Goal: Information Seeking & Learning: Learn about a topic

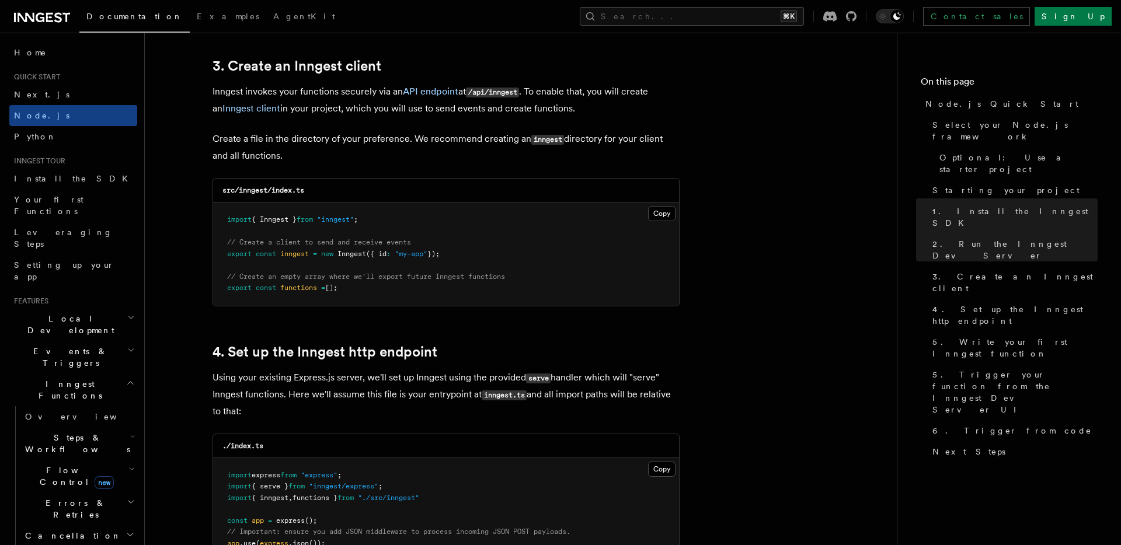
scroll to position [1481, 0]
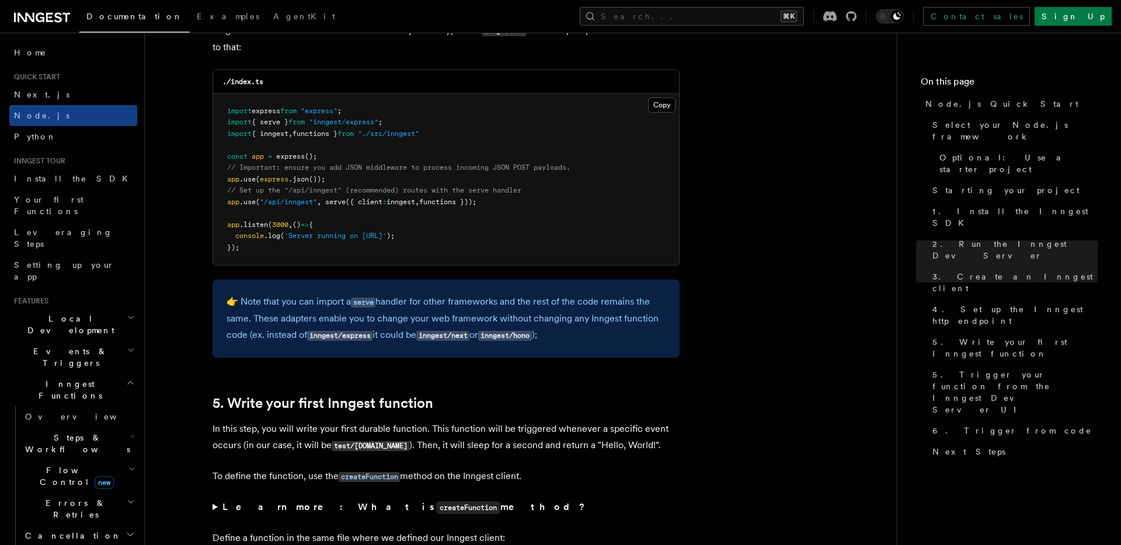
scroll to position [1843, 0]
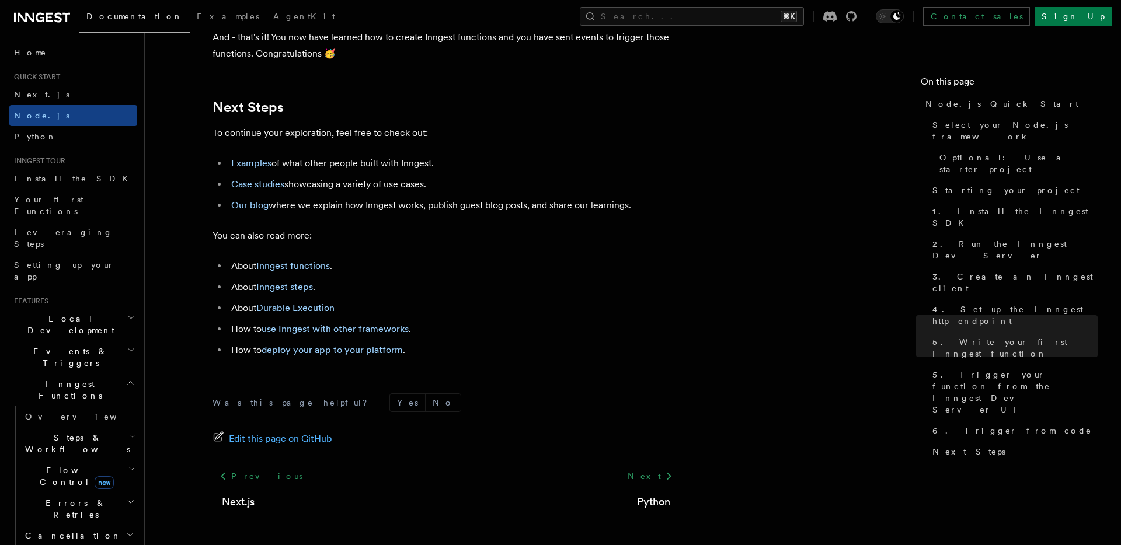
scroll to position [7253, 0]
click at [486, 314] on li "About Durable Execution" at bounding box center [454, 306] width 452 height 16
click at [607, 314] on li "About Durable Execution" at bounding box center [454, 306] width 452 height 16
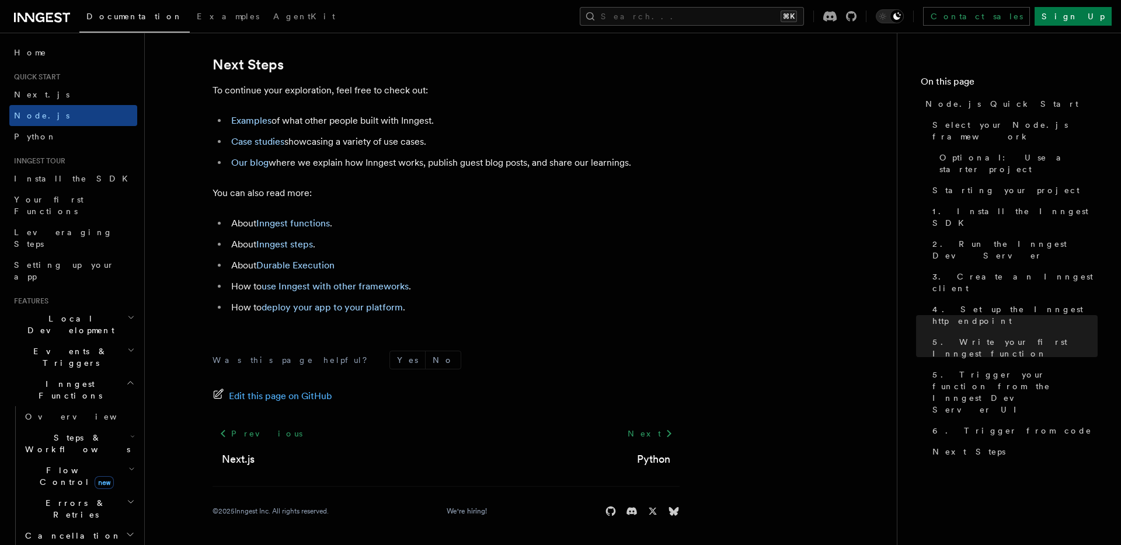
scroll to position [7324, 0]
click at [545, 295] on li "How to use Inngest with other frameworks ." at bounding box center [454, 287] width 452 height 16
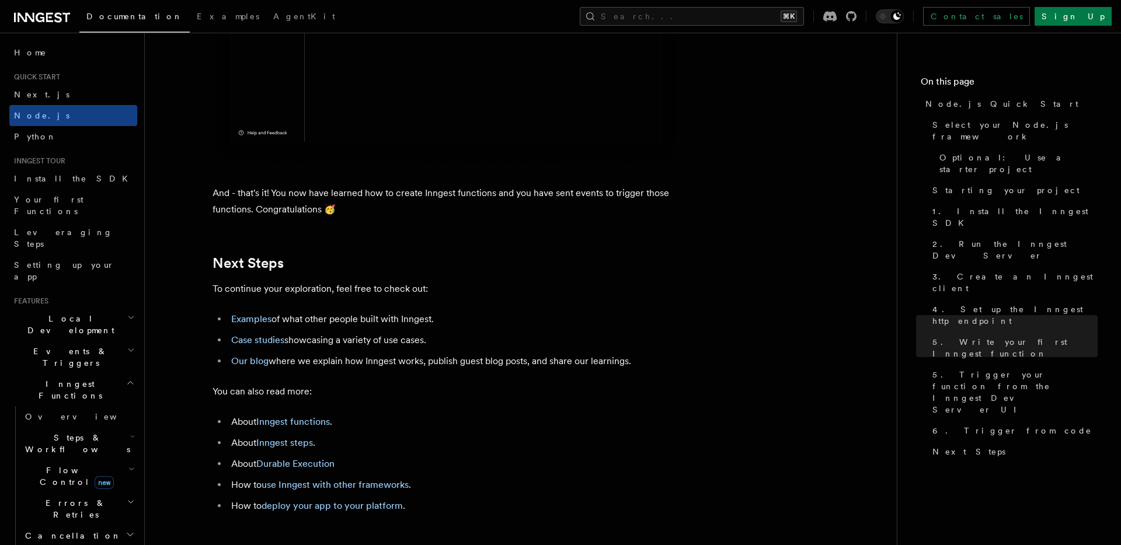
scroll to position [7115, 0]
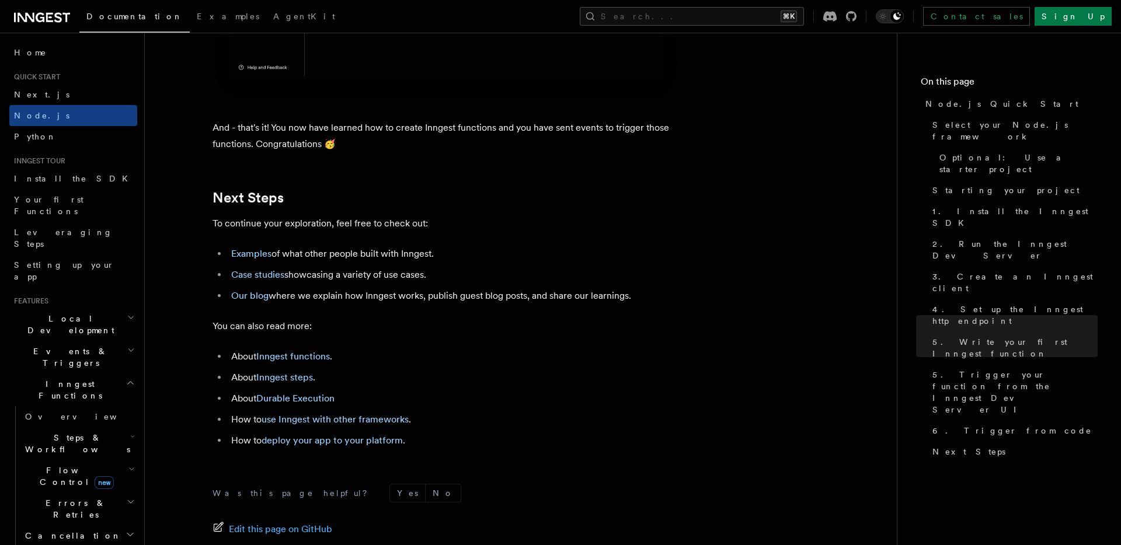
scroll to position [7174, 0]
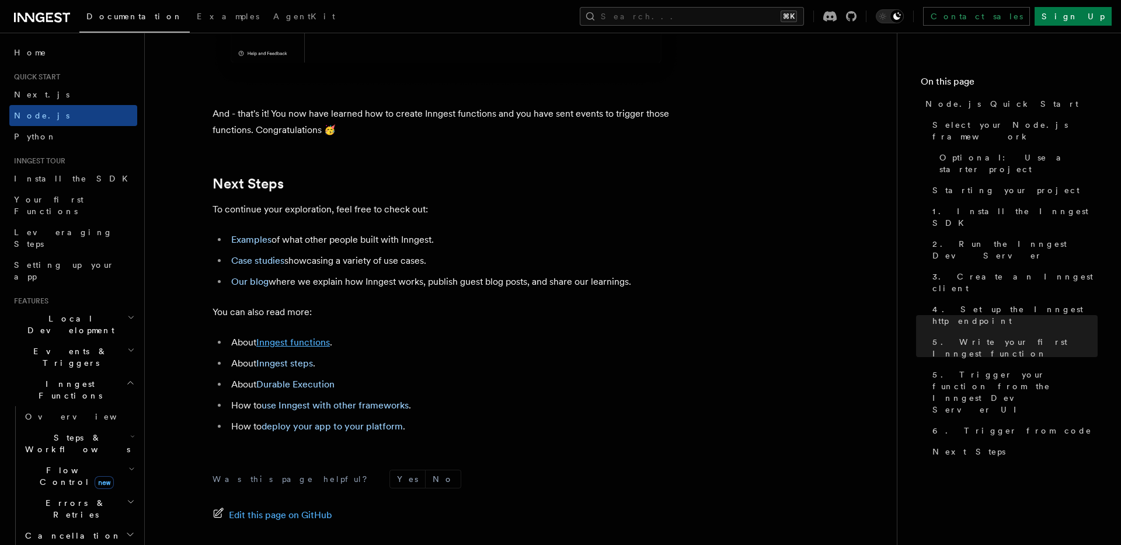
click at [303, 348] on link "Inngest functions" at bounding box center [293, 342] width 74 height 11
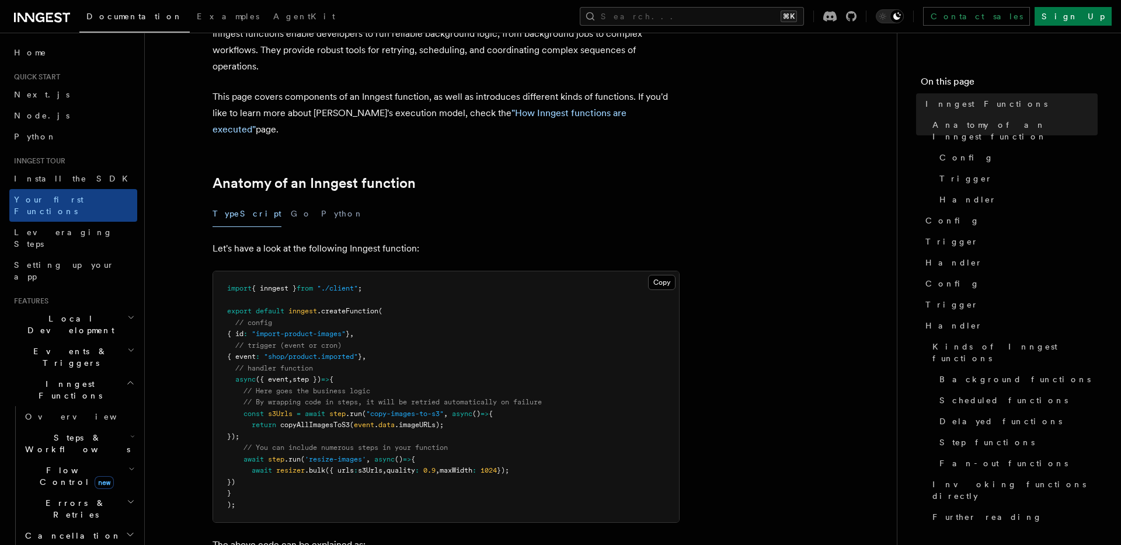
scroll to position [84, 0]
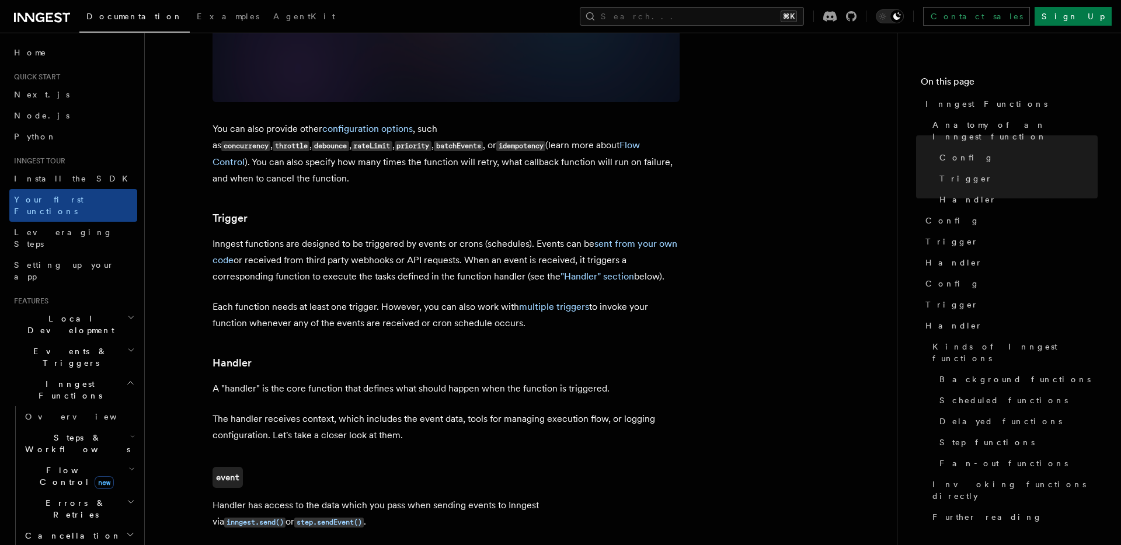
scroll to position [1050, 0]
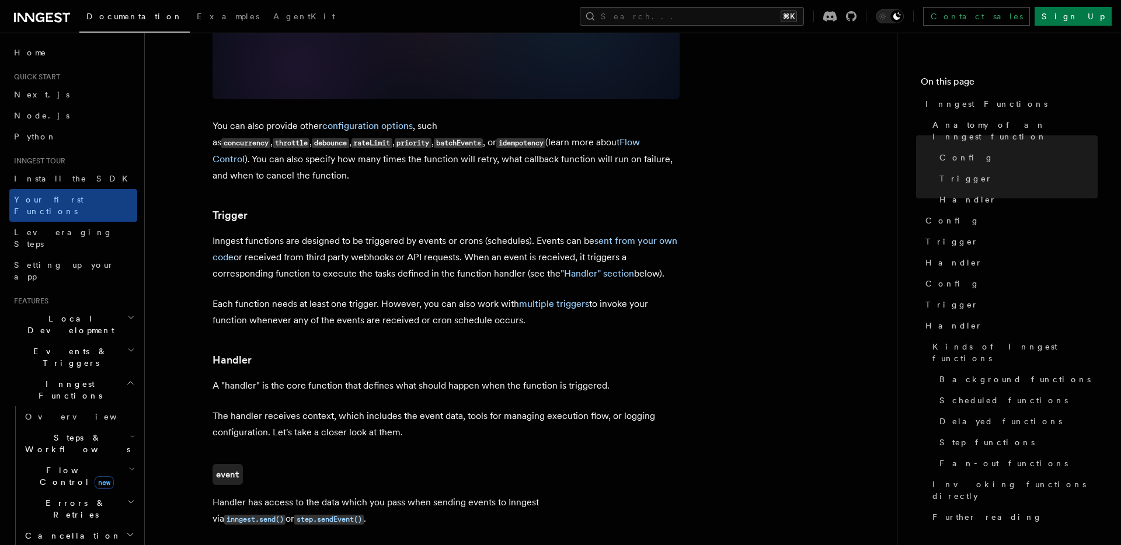
click at [448, 233] on p "Inngest functions are designed to be triggered by events or crons (schedules). …" at bounding box center [446, 257] width 467 height 49
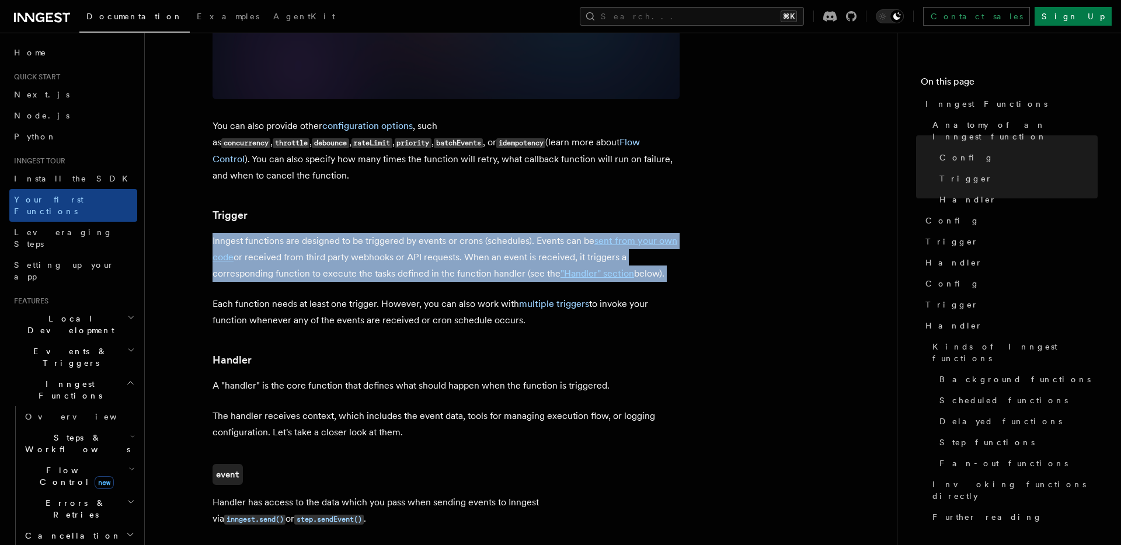
click at [450, 296] on p "Each function needs at least one trigger. However, you can also work with multi…" at bounding box center [446, 312] width 467 height 33
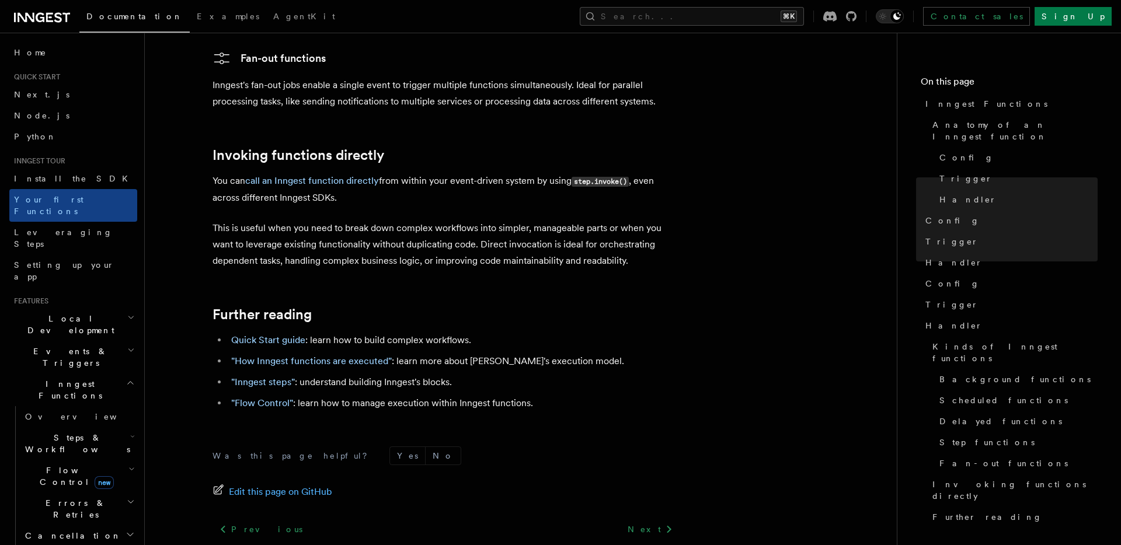
scroll to position [2271, 0]
click at [371, 355] on link ""How Inngest functions are executed"" at bounding box center [311, 360] width 161 height 11
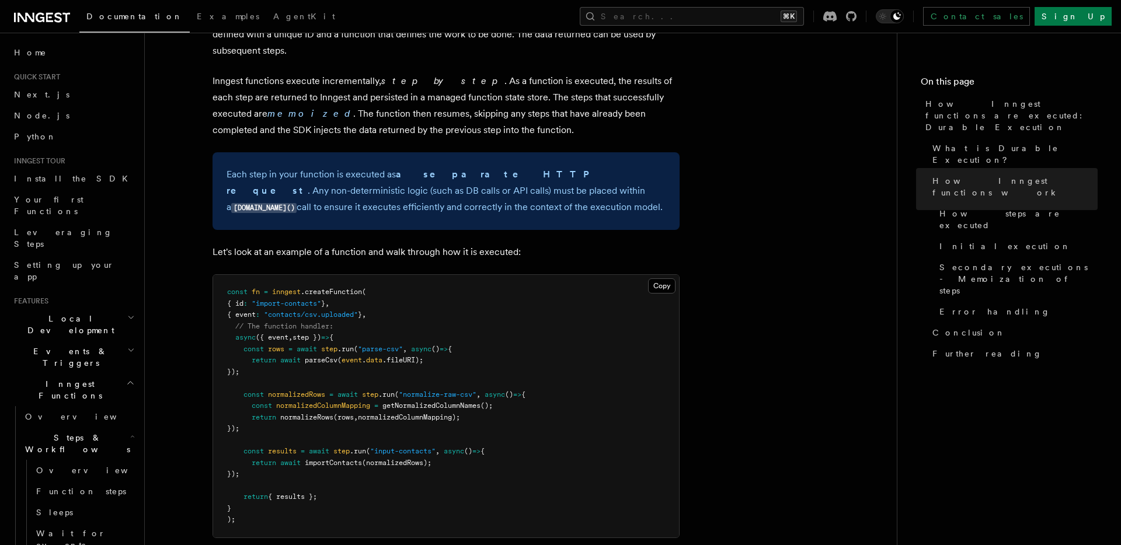
scroll to position [943, 0]
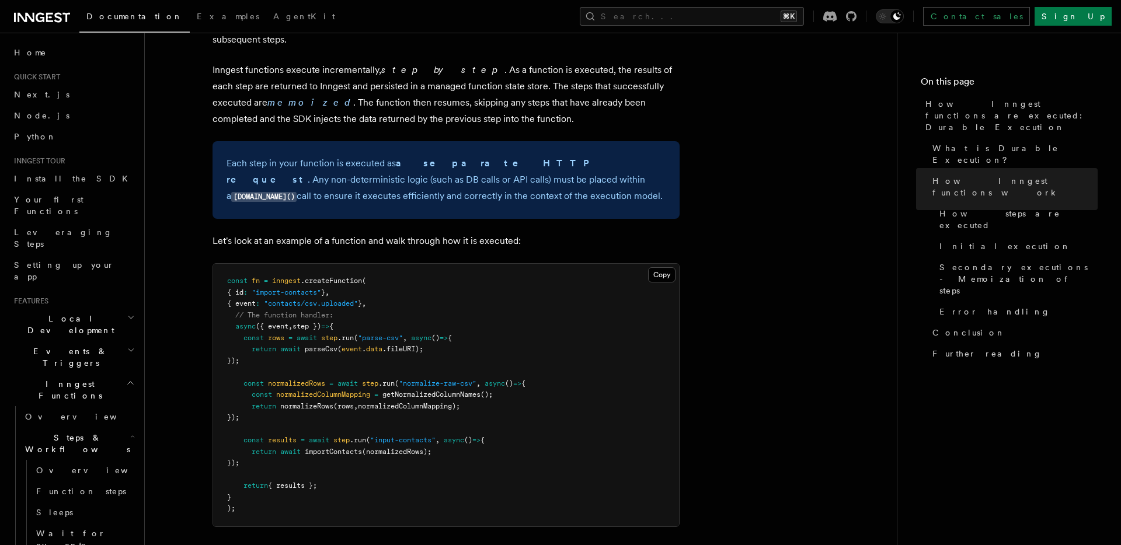
click at [599, 155] on p "Each step in your function is executed as a separate HTTP request . Any non-det…" at bounding box center [446, 180] width 439 height 50
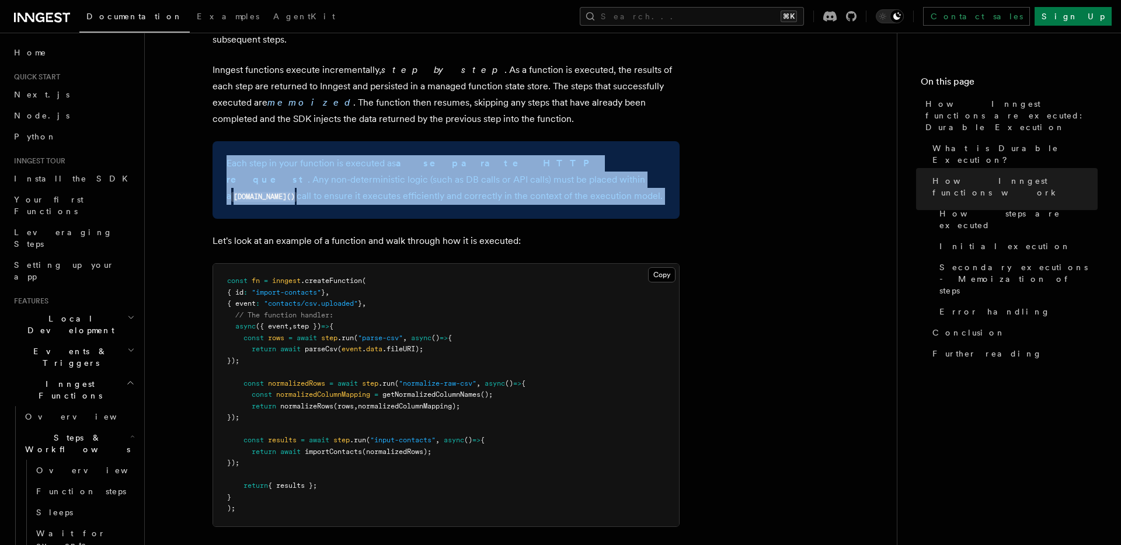
click at [626, 172] on div "Each step in your function is executed as a separate HTTP request . Any non-det…" at bounding box center [446, 180] width 467 height 78
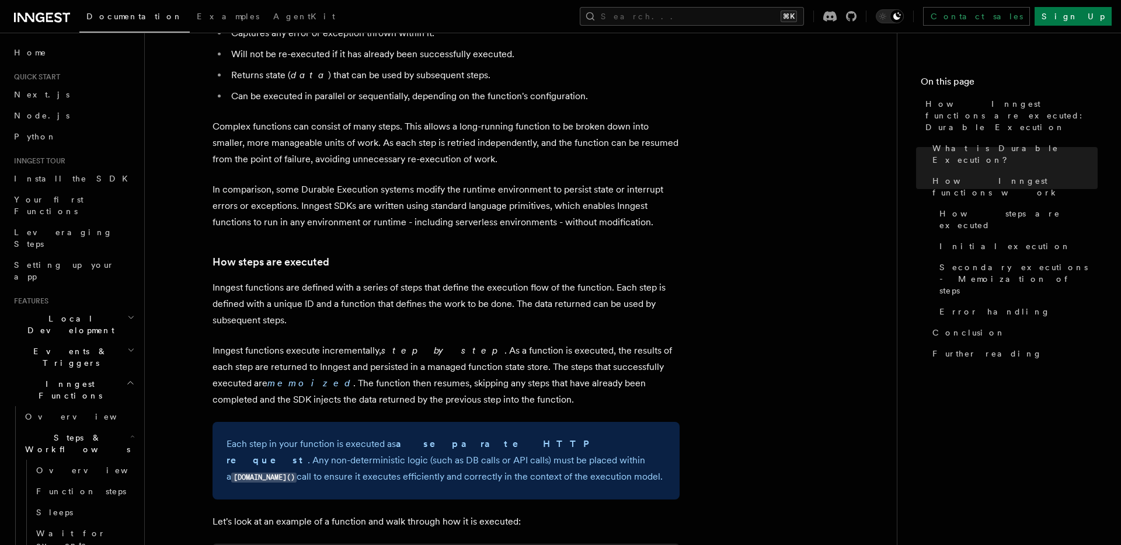
scroll to position [664, 0]
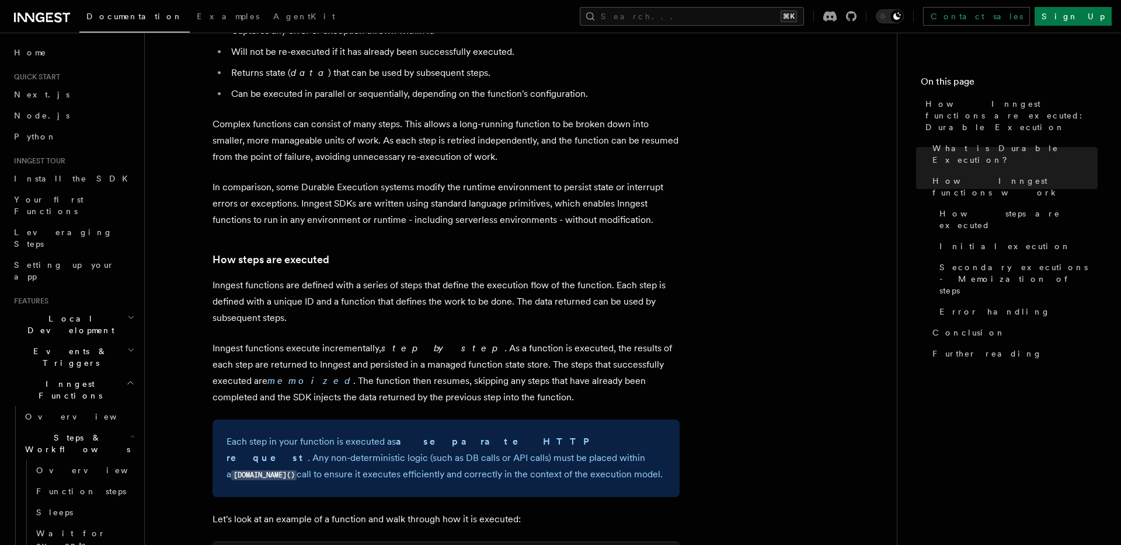
click at [407, 277] on p "Inngest functions are defined with a series of steps that define the execution …" at bounding box center [446, 301] width 467 height 49
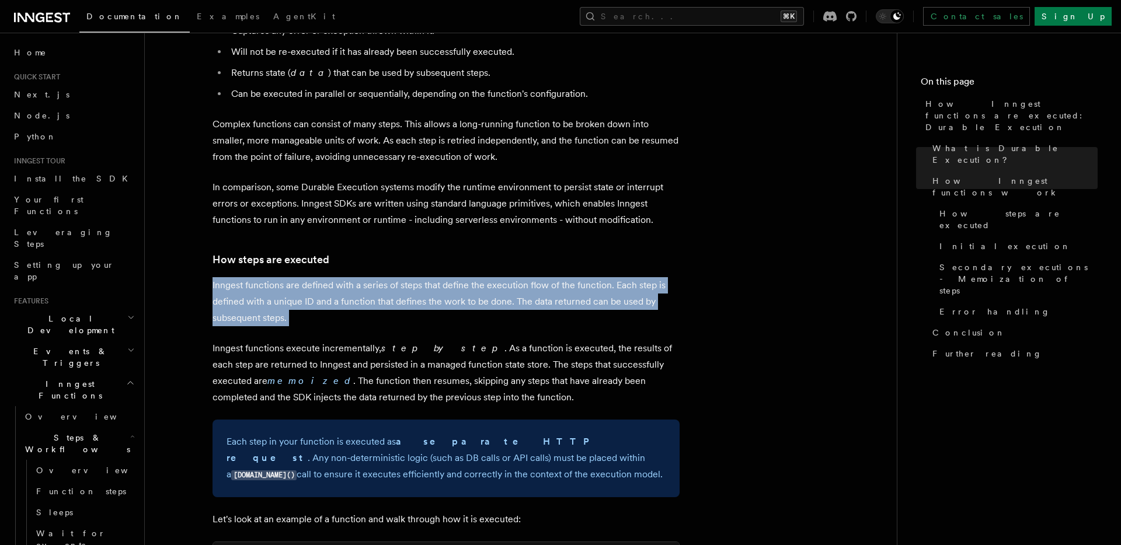
click at [426, 277] on p "Inngest functions are defined with a series of steps that define the execution …" at bounding box center [446, 301] width 467 height 49
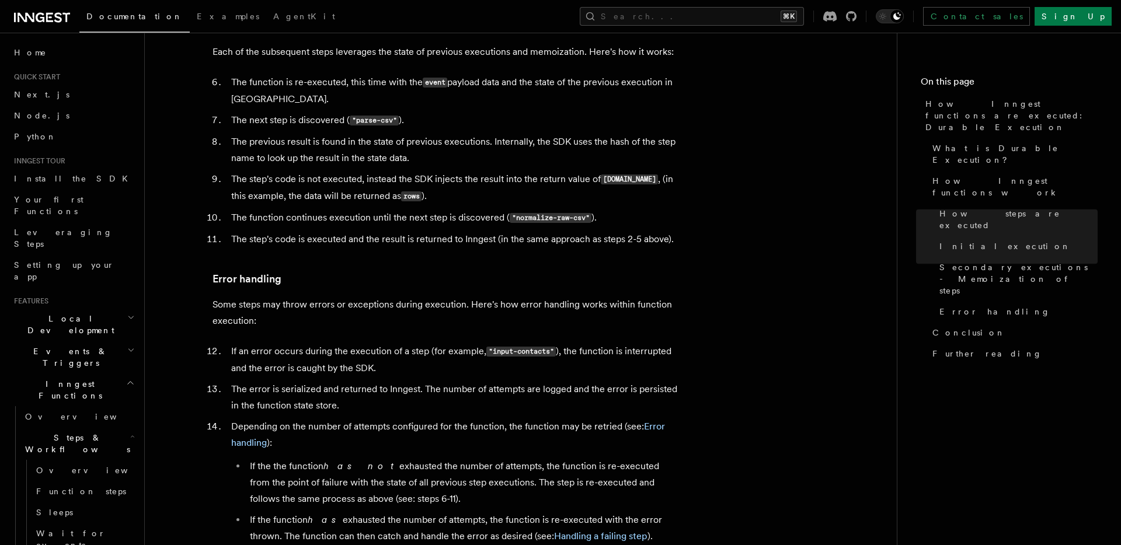
scroll to position [1709, 0]
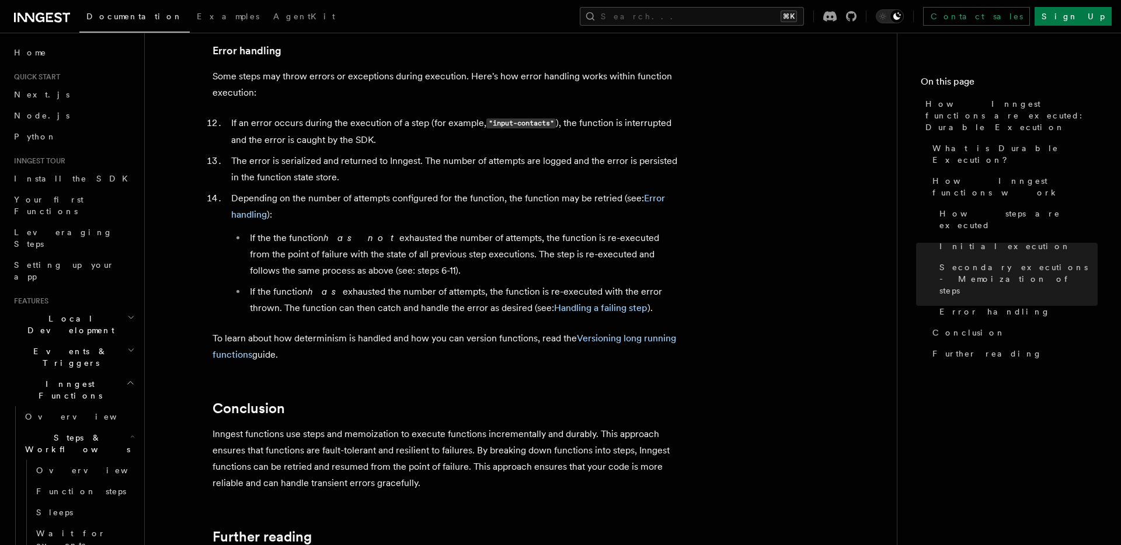
scroll to position [1924, 0]
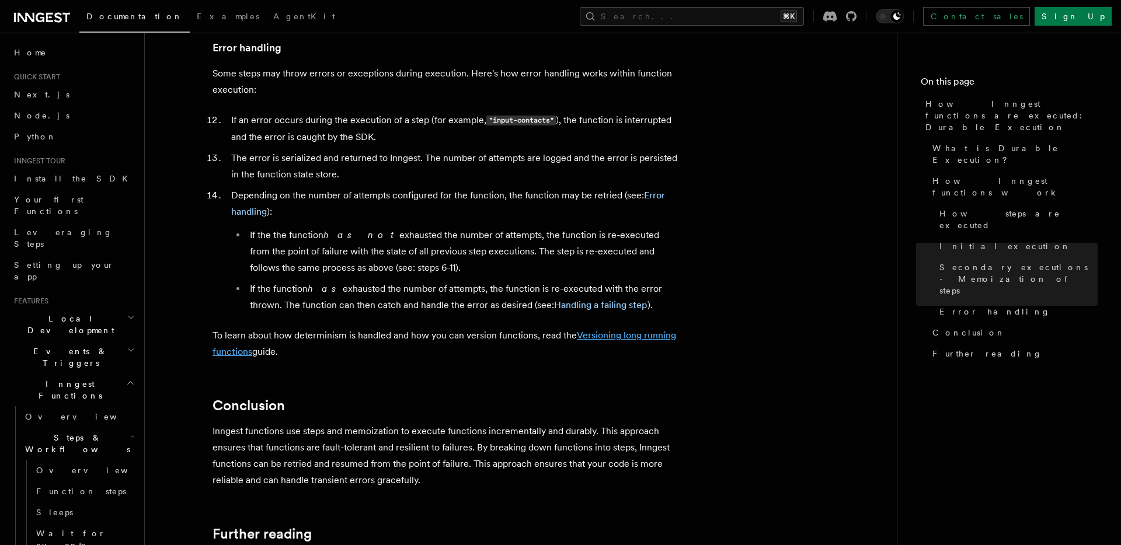
click at [642, 330] on link "Versioning long running functions" at bounding box center [445, 343] width 464 height 27
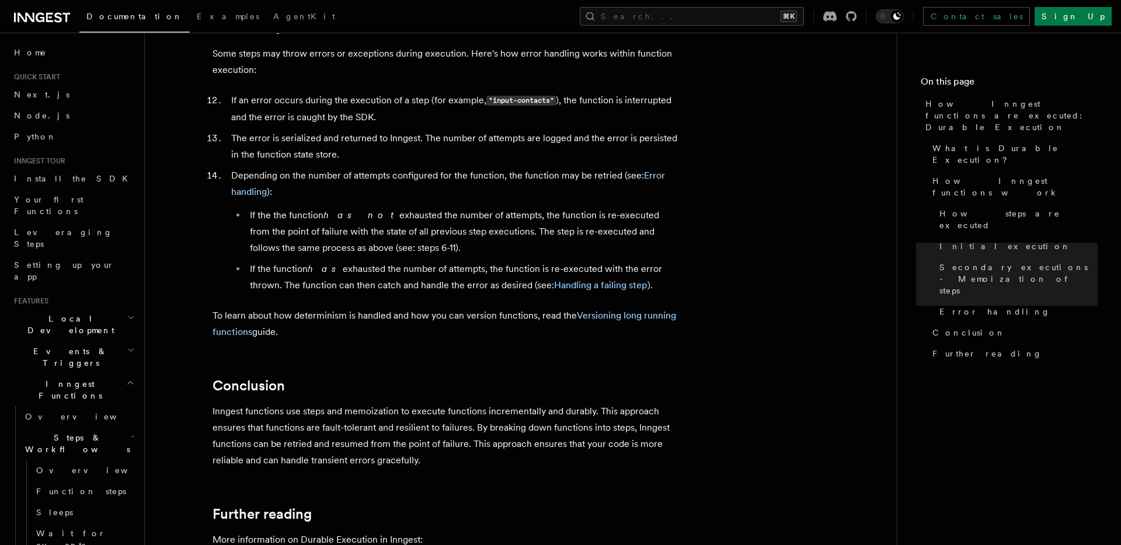
scroll to position [1948, 0]
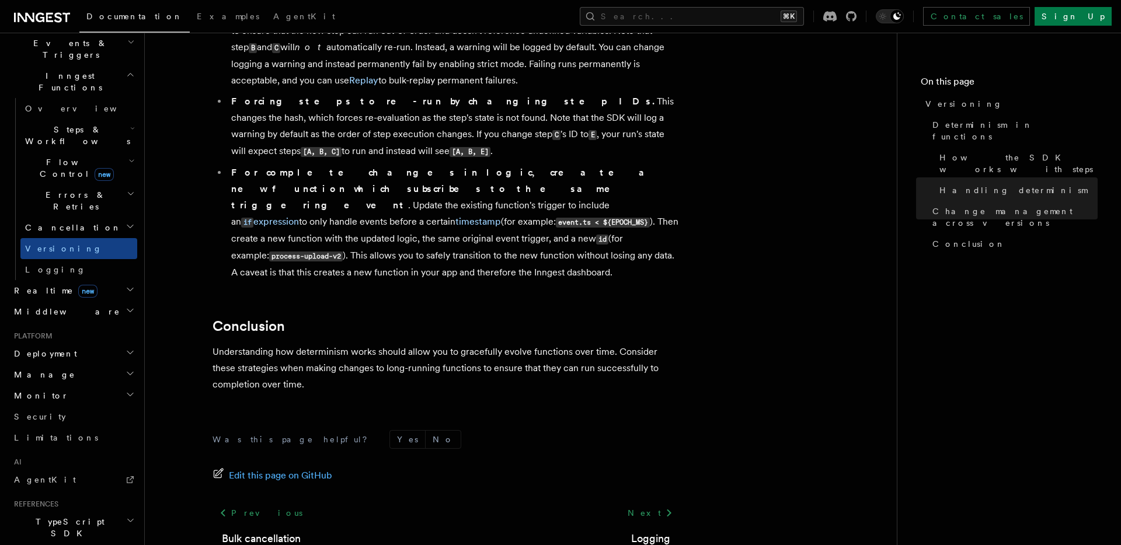
scroll to position [309, 0]
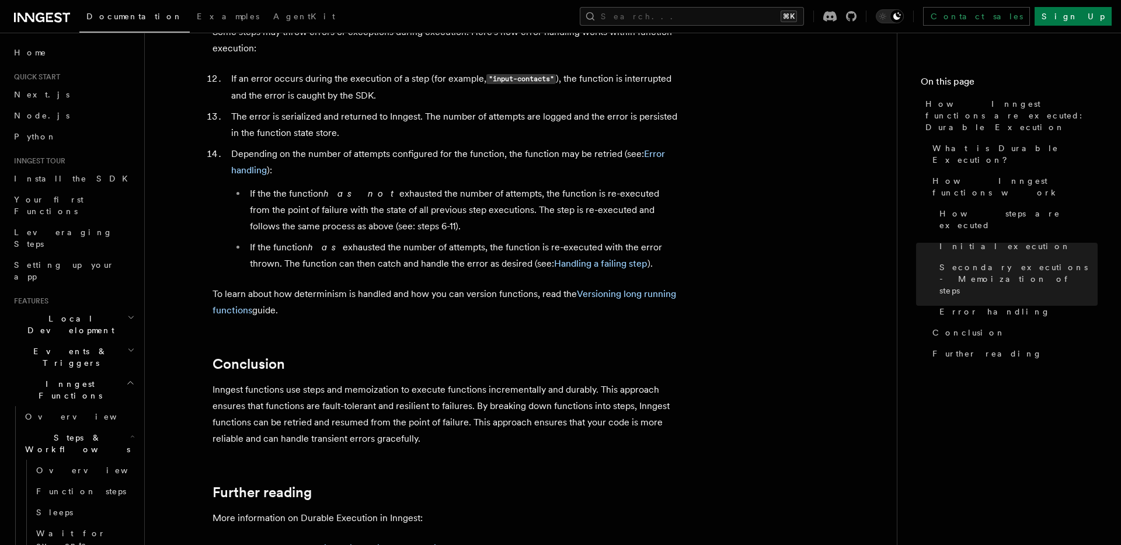
scroll to position [2114, 0]
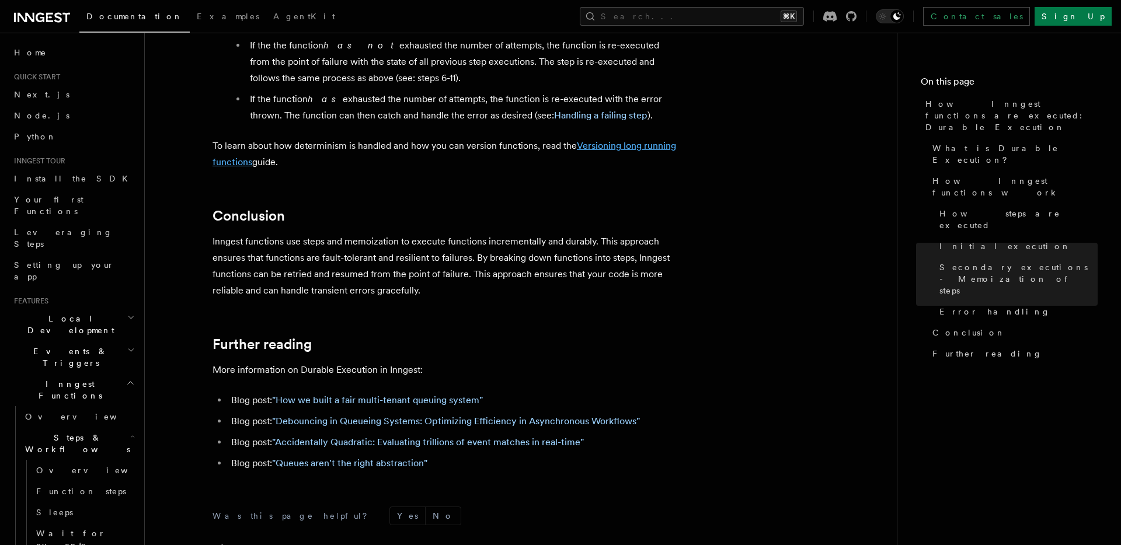
click at [657, 140] on link "Versioning long running functions" at bounding box center [445, 153] width 464 height 27
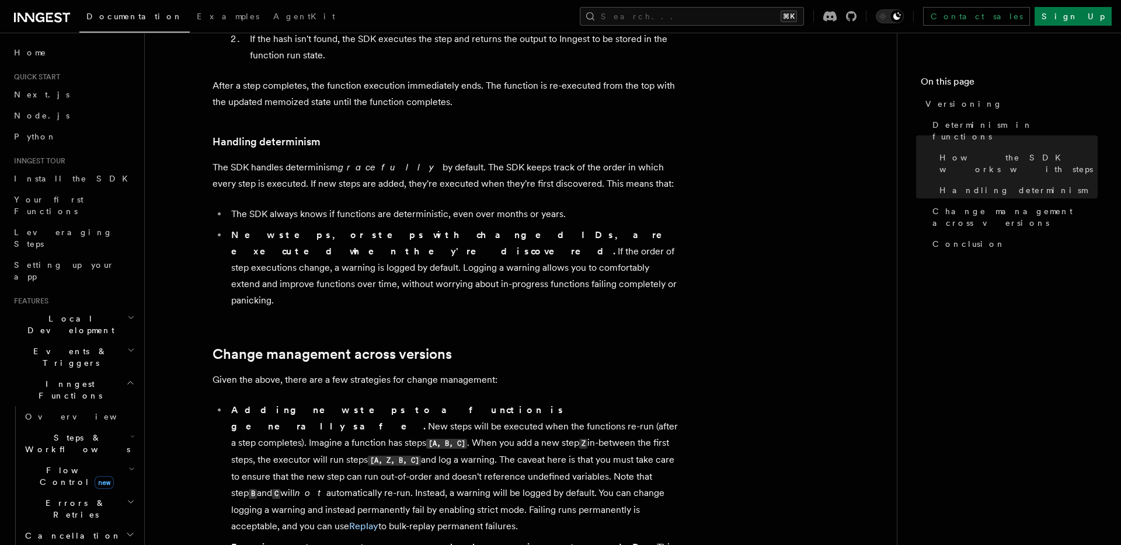
scroll to position [470, 0]
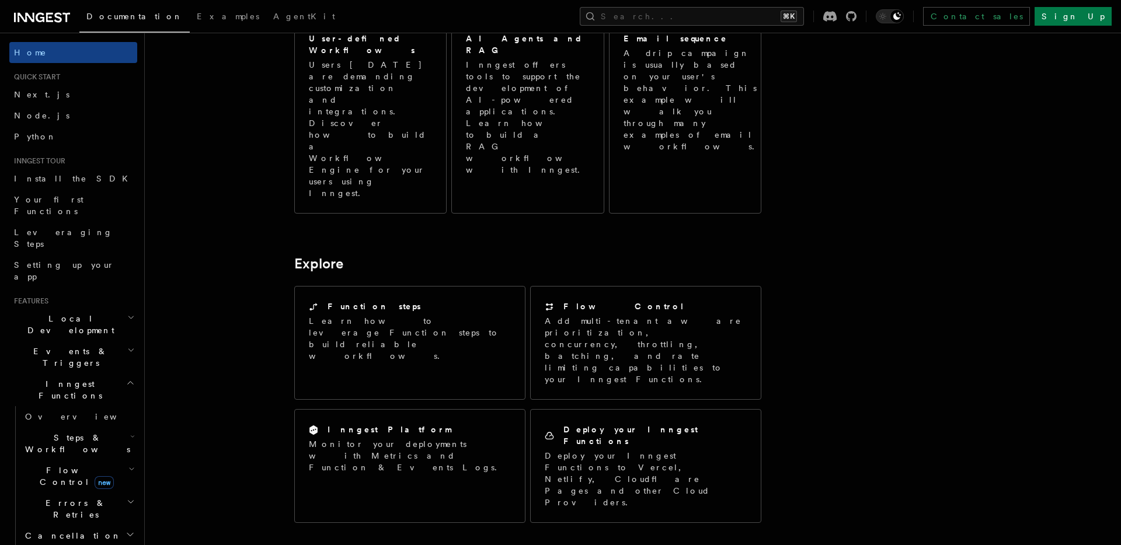
scroll to position [730, 0]
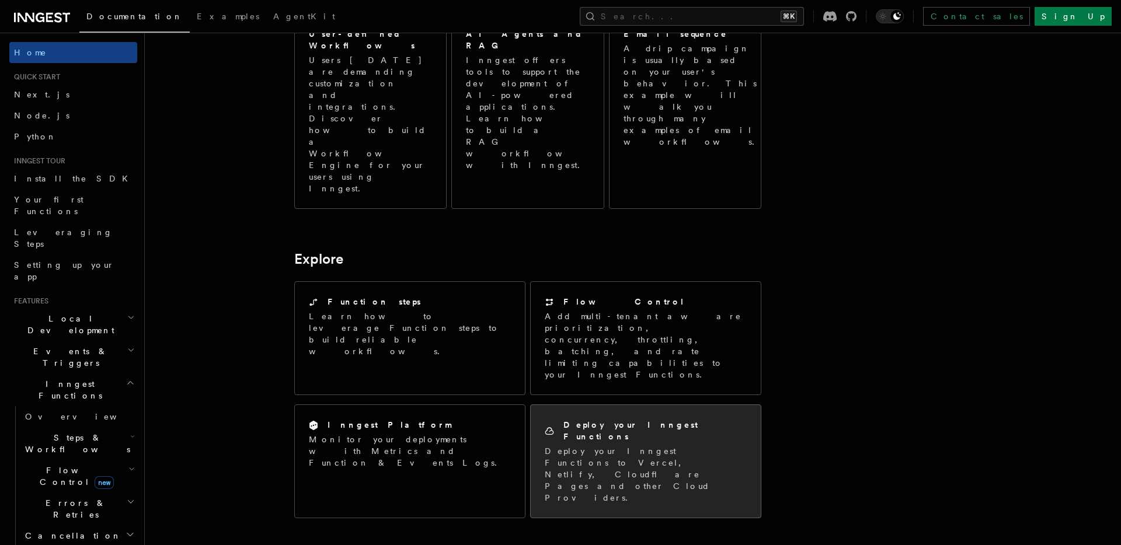
click at [610, 419] on h2 "Deploy your Inngest Functions" at bounding box center [655, 430] width 183 height 23
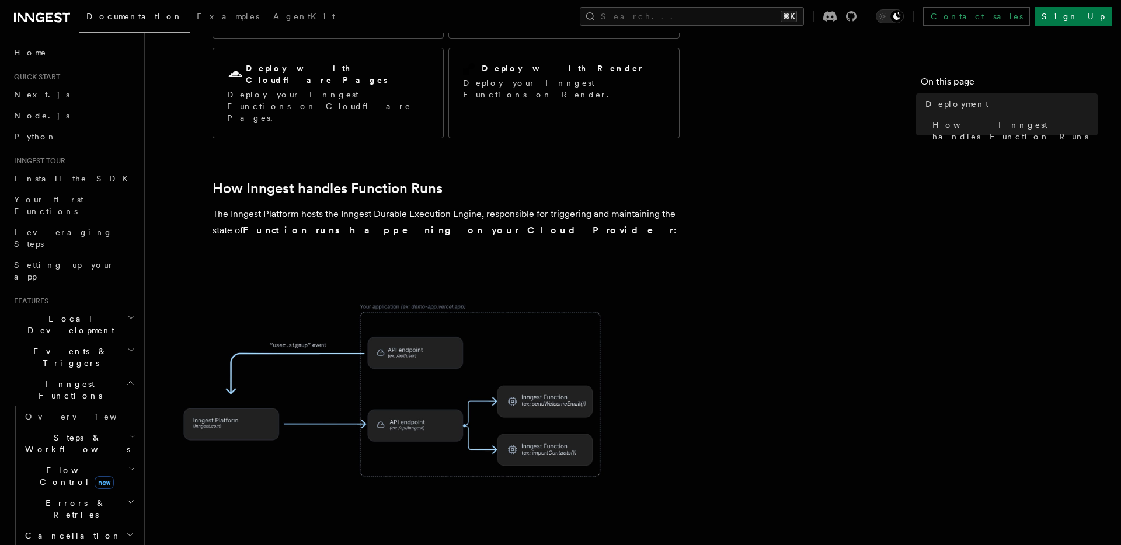
scroll to position [328, 0]
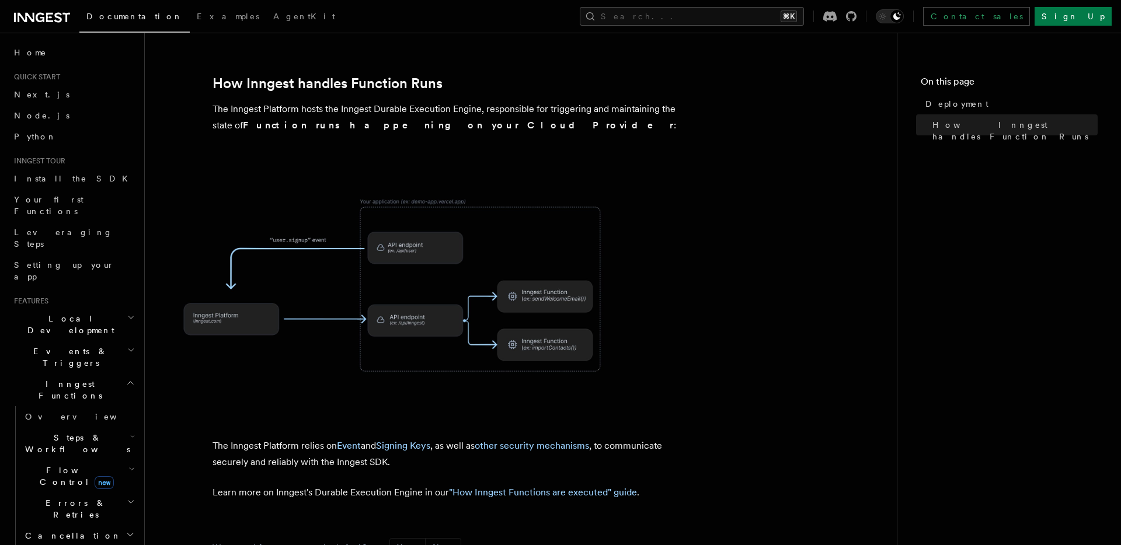
click at [751, 250] on span at bounding box center [521, 286] width 715 height 244
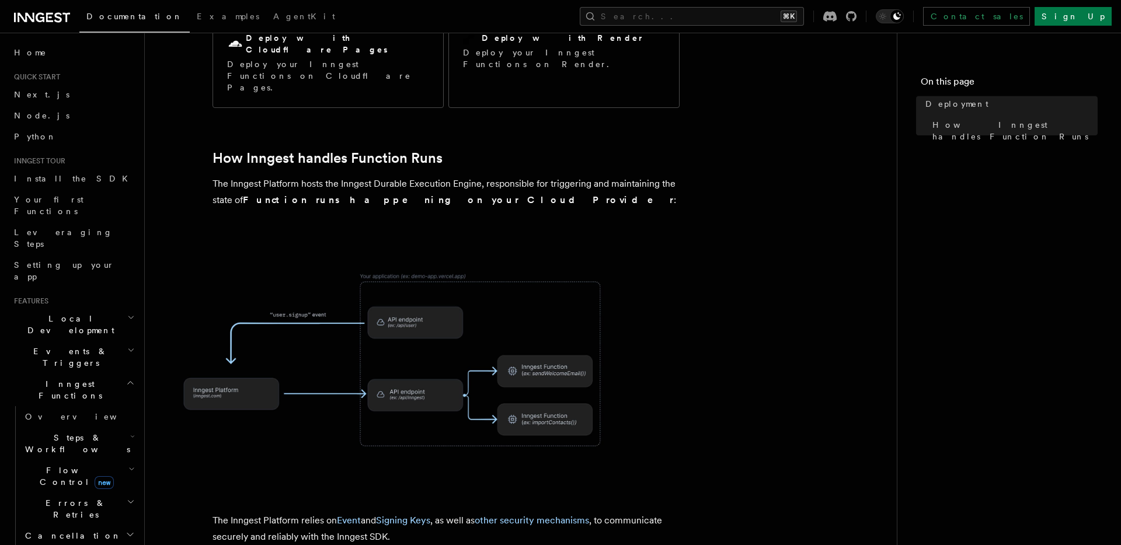
scroll to position [249, 0]
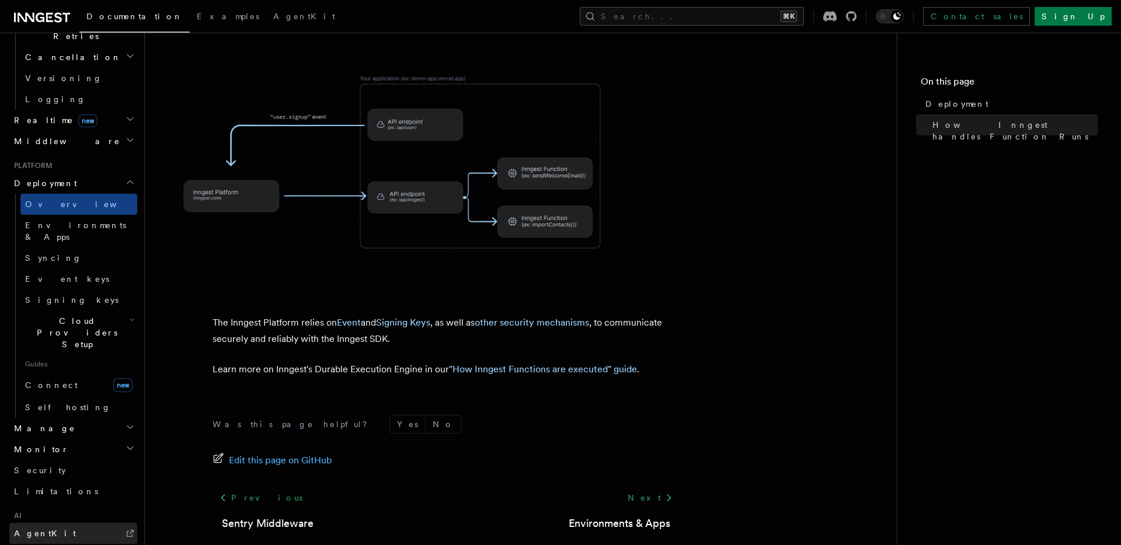
scroll to position [578, 0]
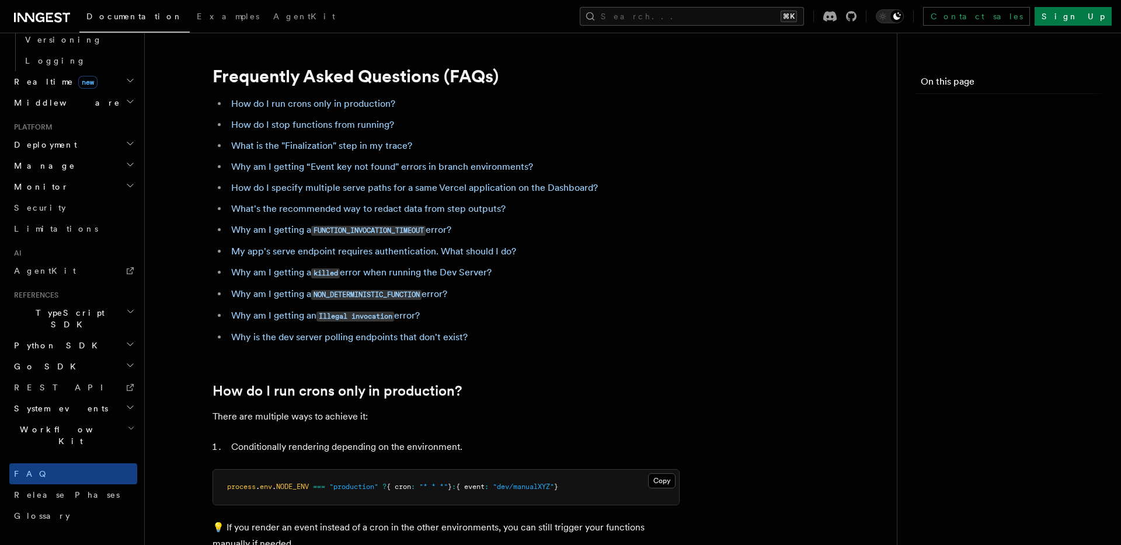
scroll to position [389, 0]
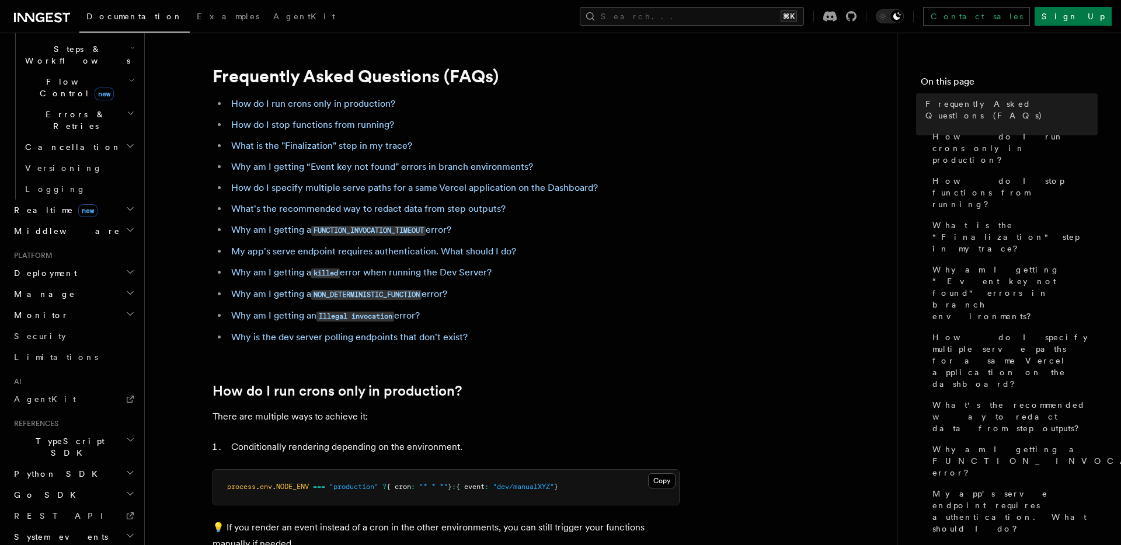
click at [659, 130] on li "How do I stop functions from running?" at bounding box center [454, 125] width 452 height 16
click at [462, 113] on ul "How do I run crons only in production? How do I stop functions from running? Wh…" at bounding box center [446, 221] width 467 height 250
click at [591, 147] on li "What is the "Finalization" step in my trace?" at bounding box center [454, 146] width 452 height 16
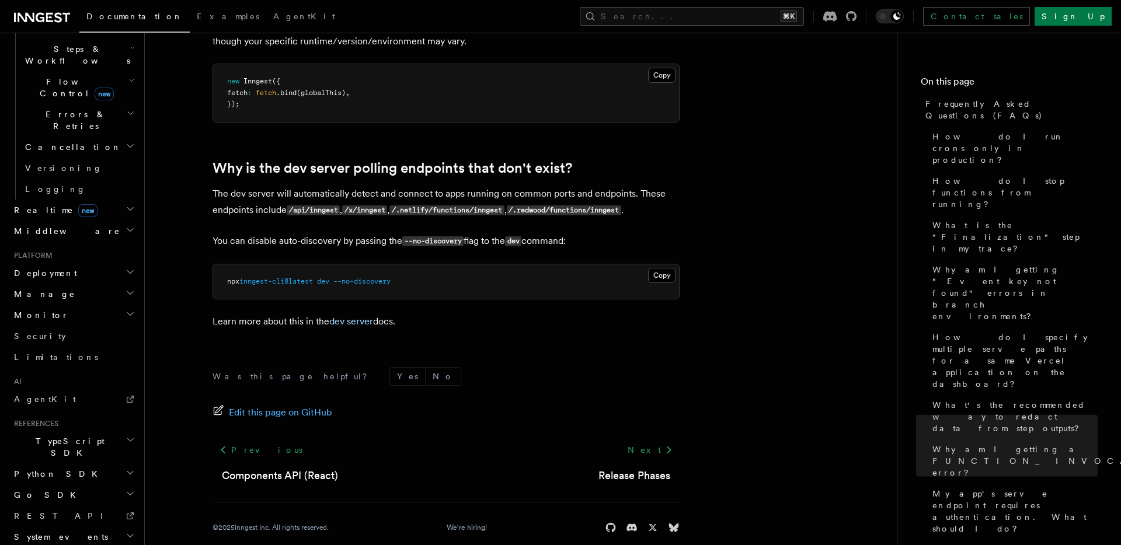
scroll to position [2176, 0]
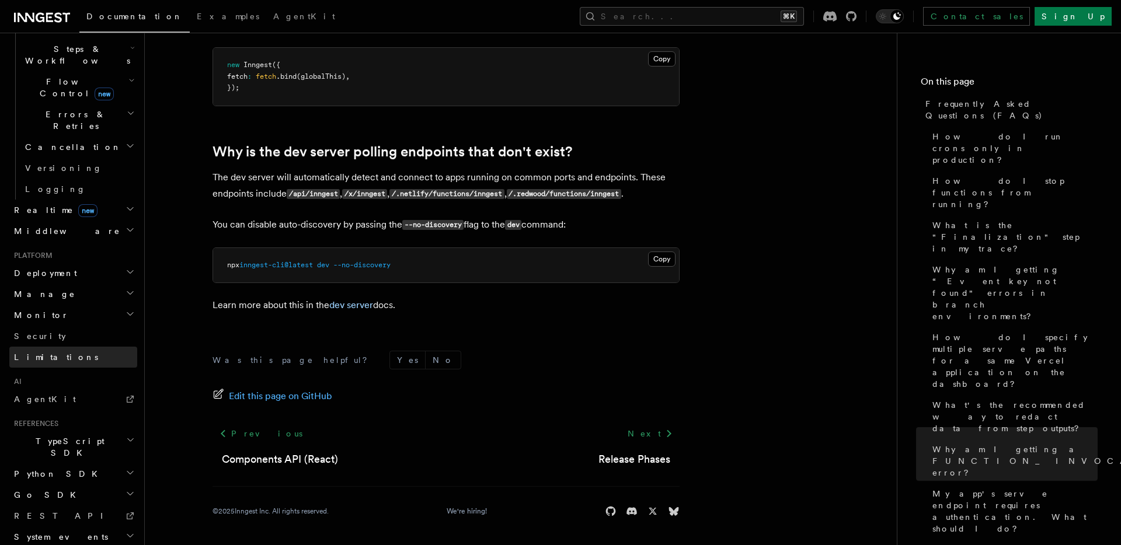
click at [90, 347] on link "Limitations" at bounding box center [73, 357] width 128 height 21
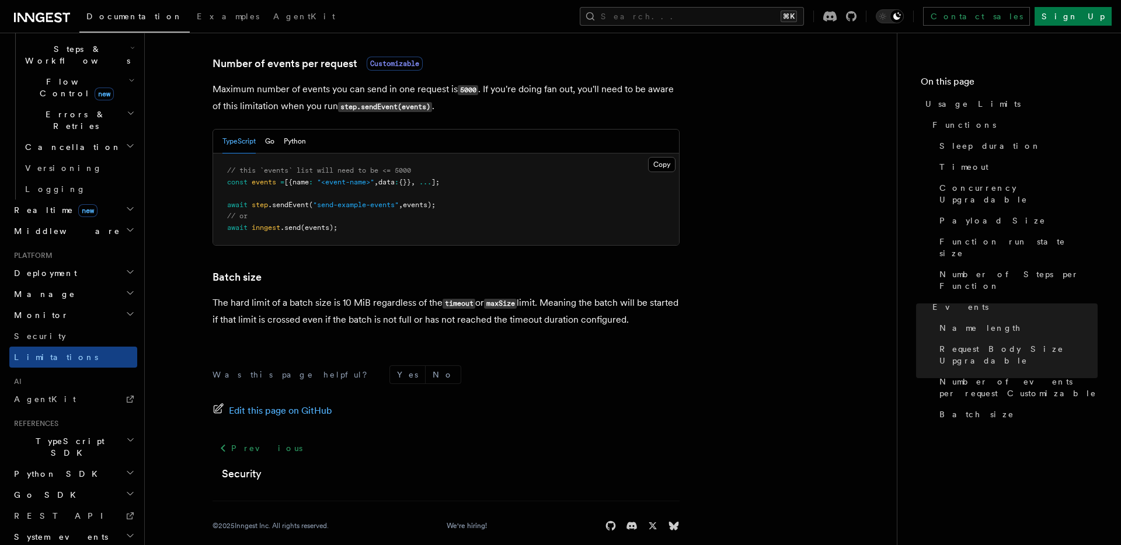
scroll to position [1112, 0]
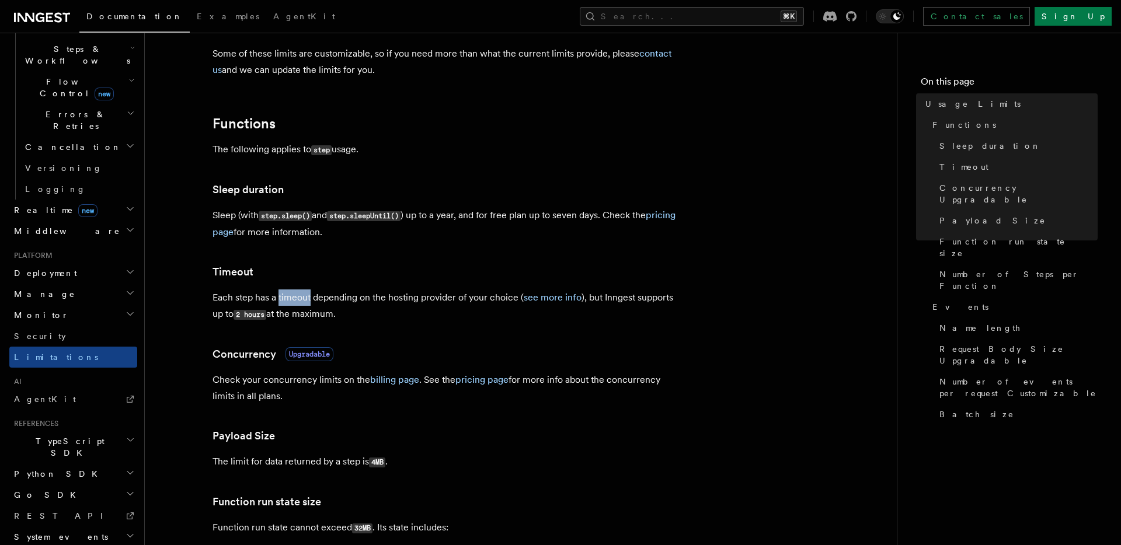
click at [464, 320] on p "Each step has a timeout depending on the hosting provider of your choice ( see …" at bounding box center [446, 306] width 467 height 33
click at [560, 299] on link "see more info" at bounding box center [553, 297] width 58 height 11
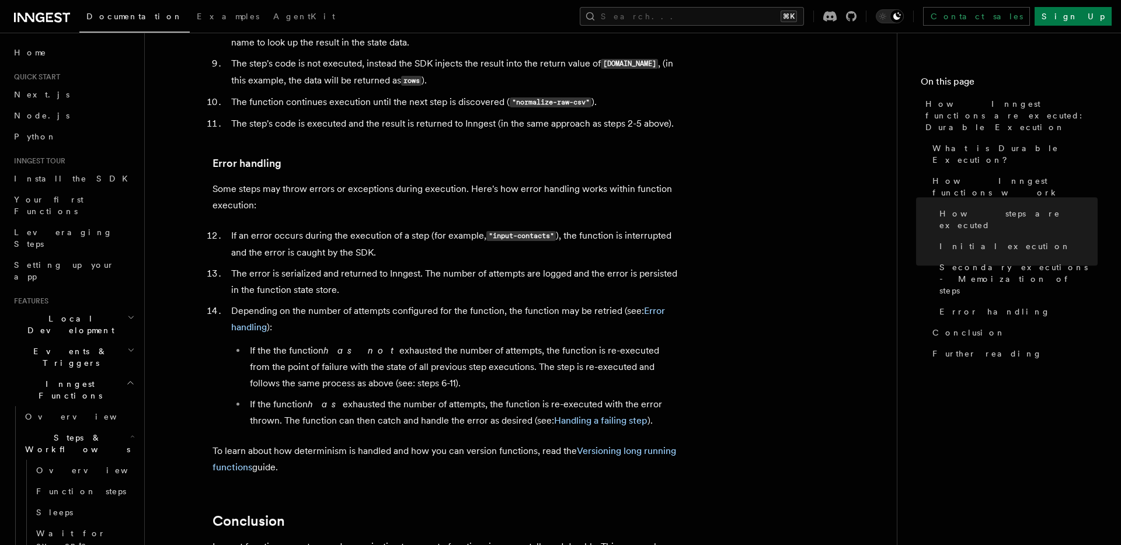
scroll to position [2058, 0]
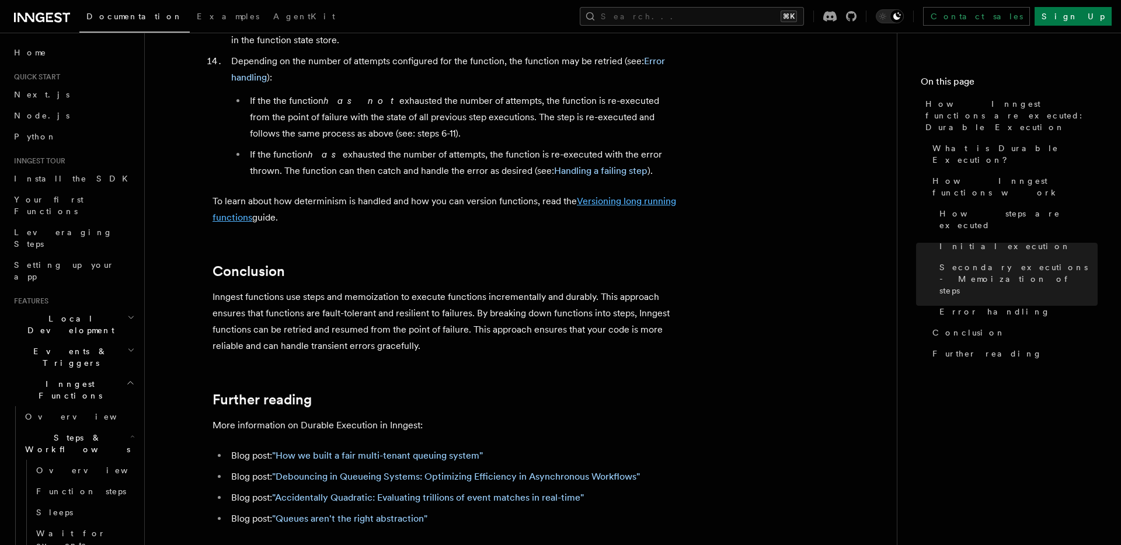
click at [643, 196] on link "Versioning long running functions" at bounding box center [445, 209] width 464 height 27
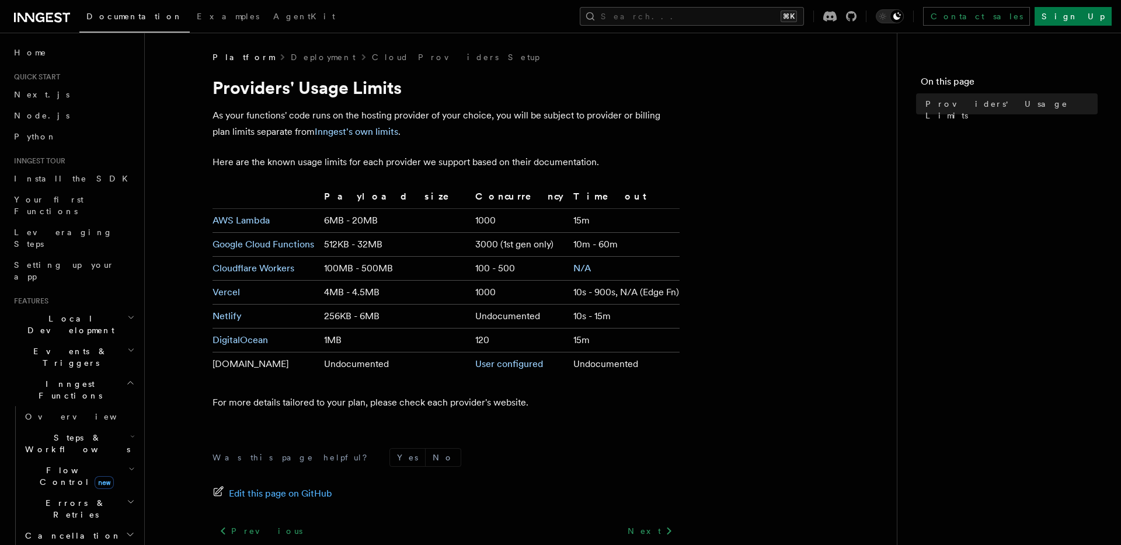
click at [819, 410] on article "Platform Deployment Cloud Providers Setup Providers' Usage Limits As your funct…" at bounding box center [521, 347] width 715 height 592
click at [589, 220] on td "15m" at bounding box center [624, 221] width 111 height 24
click at [442, 145] on article "Platform Deployment Cloud Providers Setup Providers' Usage Limits As your funct…" at bounding box center [521, 347] width 715 height 592
click at [461, 134] on p "As your functions' code runs on the hosting provider of your choice, you will b…" at bounding box center [446, 123] width 467 height 33
click at [340, 133] on link "Inngest's own limits" at bounding box center [357, 131] width 84 height 11
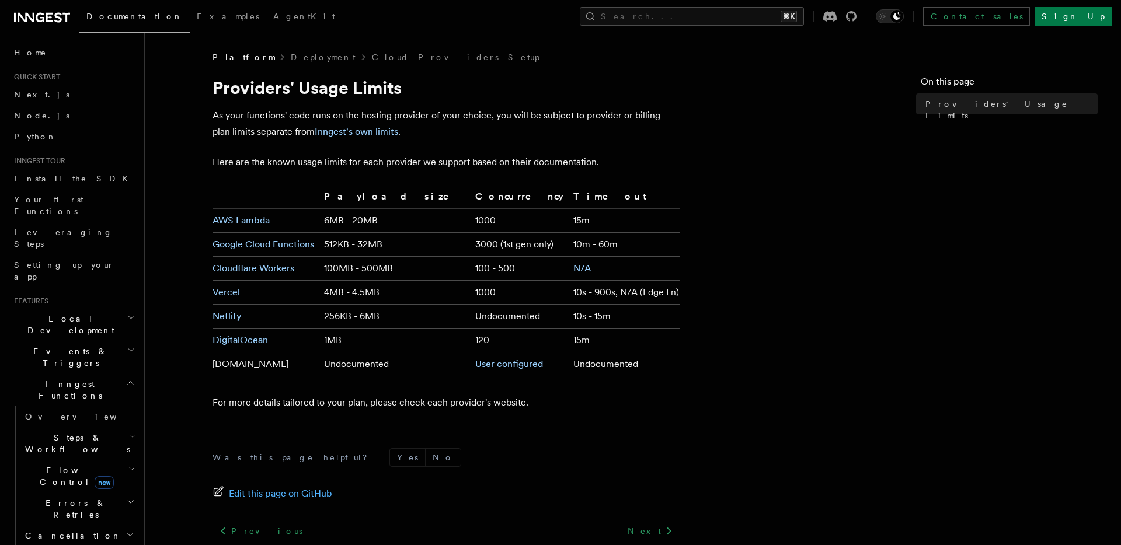
click at [780, 165] on article "Platform Deployment Cloud Providers Setup Providers' Usage Limits As your funct…" at bounding box center [521, 347] width 715 height 592
click at [712, 273] on article "Platform Deployment Cloud Providers Setup Providers' Usage Limits As your funct…" at bounding box center [521, 347] width 715 height 592
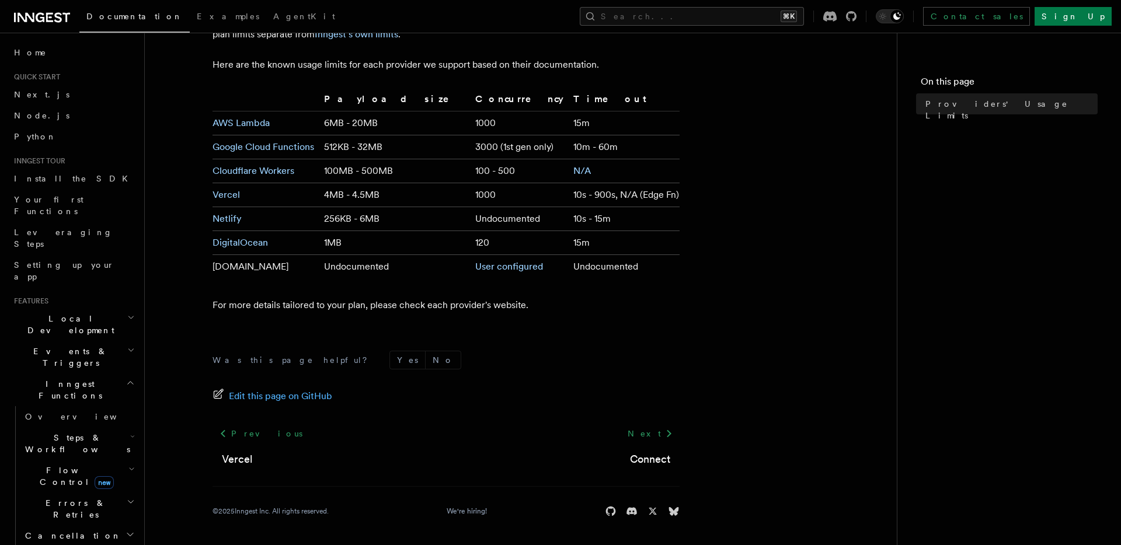
click at [759, 194] on article "Platform Deployment Cloud Providers Setup Providers' Usage Limits As your funct…" at bounding box center [521, 250] width 715 height 592
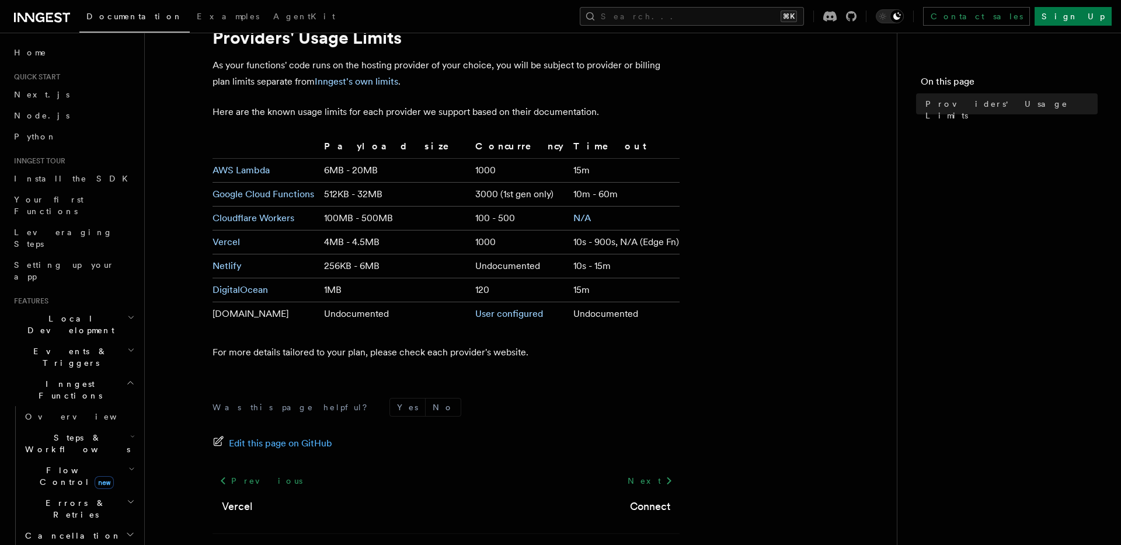
scroll to position [0, 0]
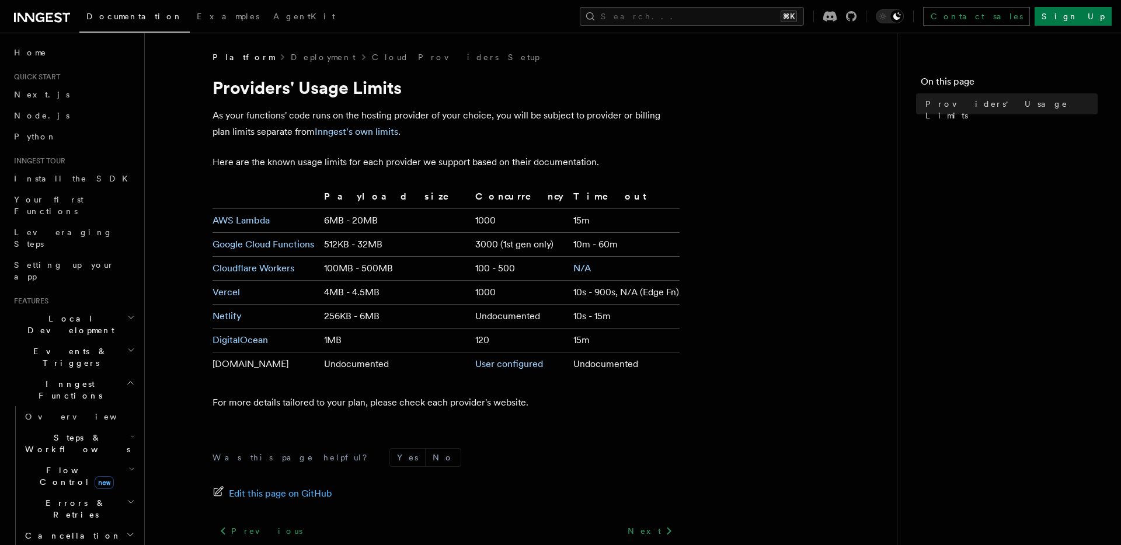
click at [960, 363] on nav "On this page Providers' Usage Limits" at bounding box center [1009, 289] width 224 height 513
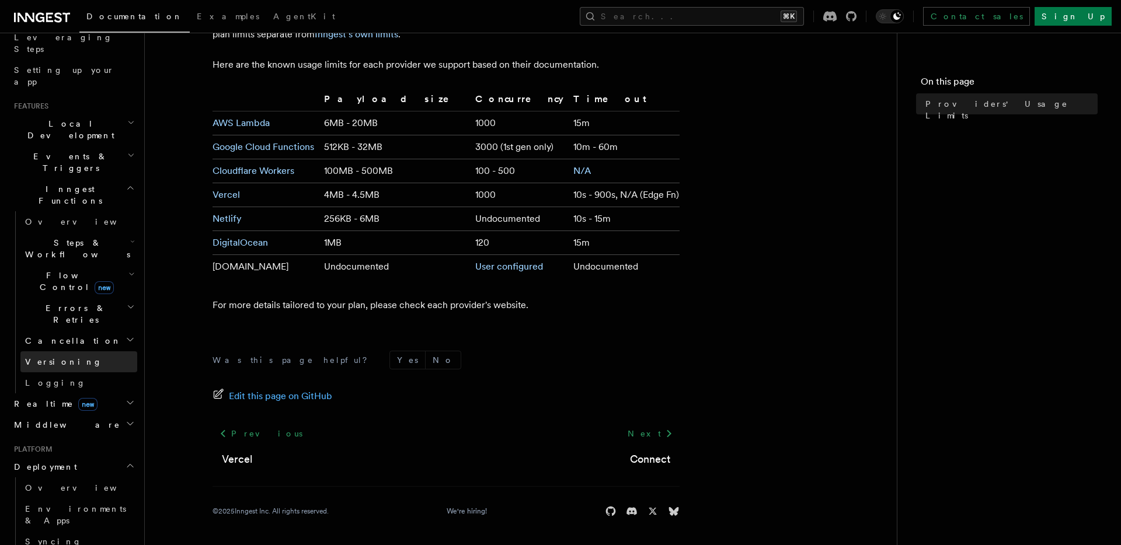
scroll to position [200, 0]
click at [100, 527] on link "Syncing" at bounding box center [78, 537] width 117 height 21
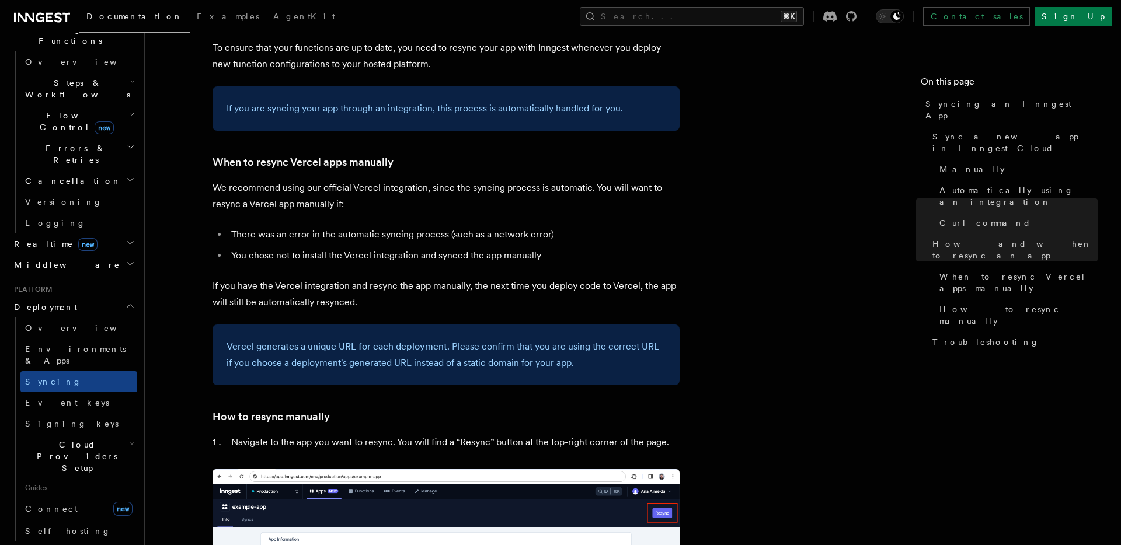
scroll to position [2090, 0]
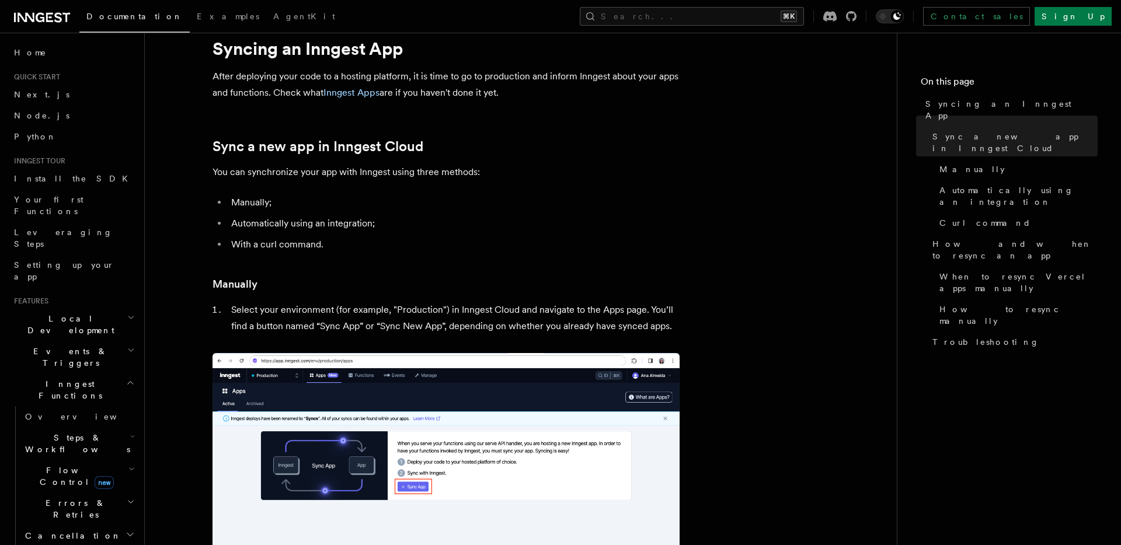
scroll to position [0, 0]
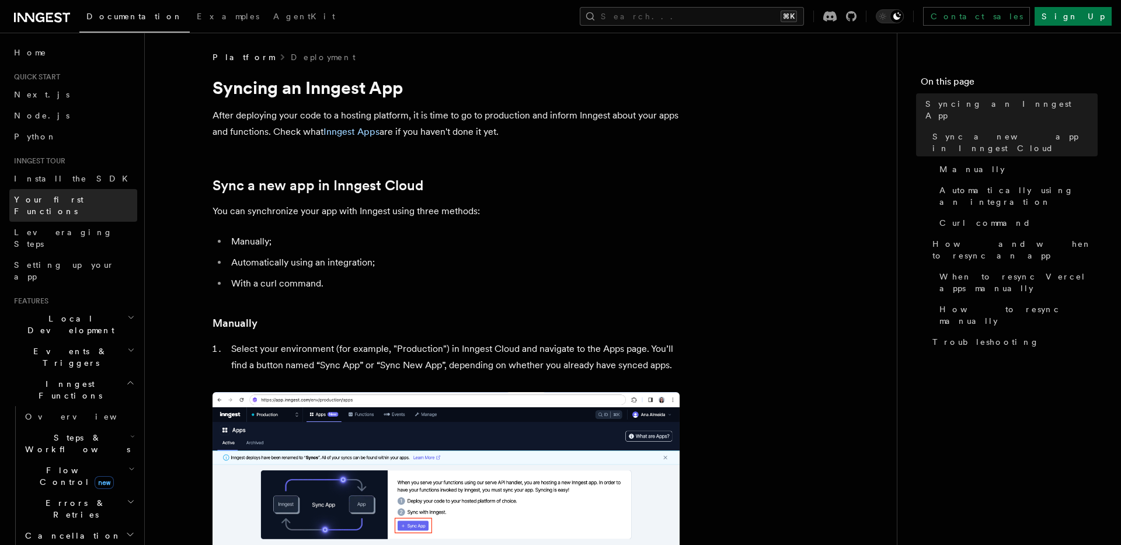
click at [70, 203] on span "Your first Functions" at bounding box center [49, 205] width 70 height 21
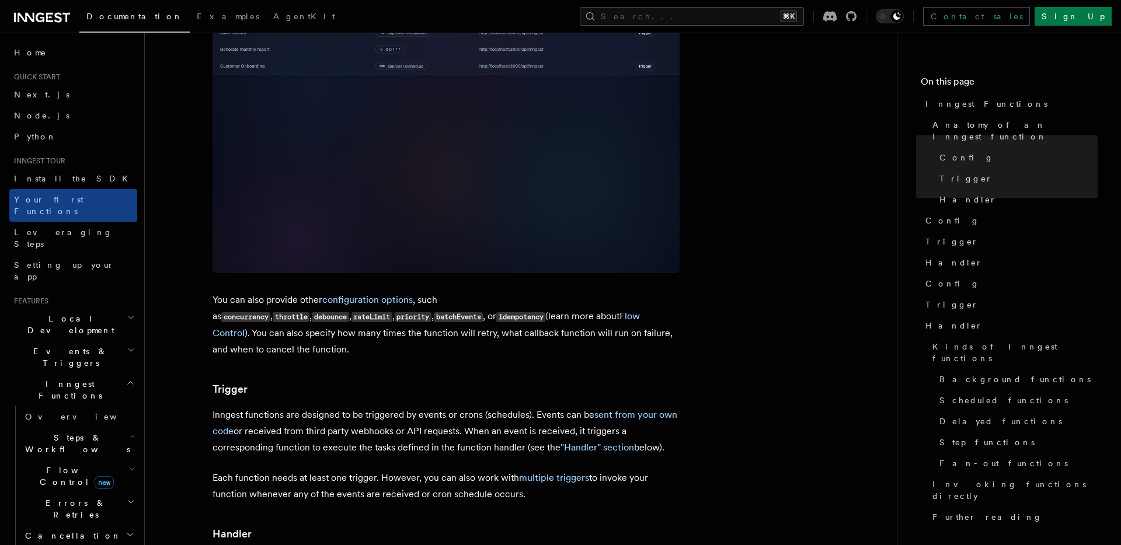
scroll to position [880, 0]
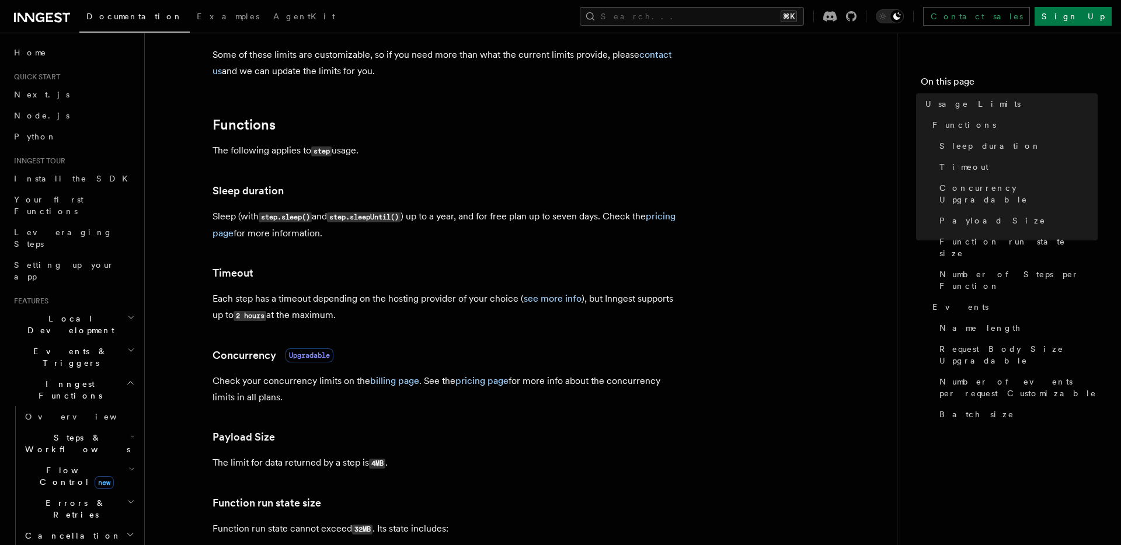
scroll to position [107, 0]
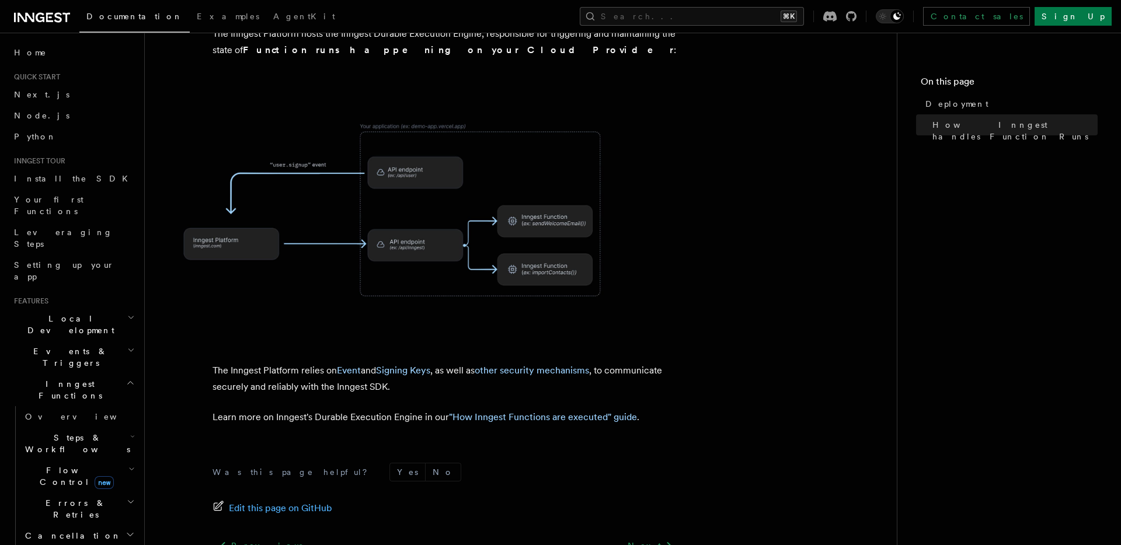
scroll to position [451, 0]
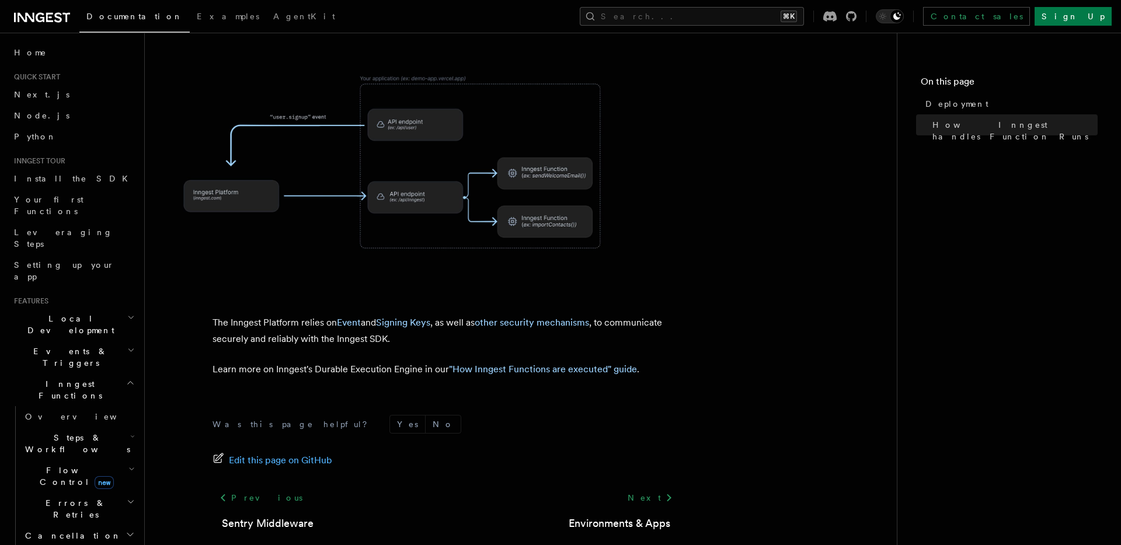
click at [742, 168] on span at bounding box center [521, 163] width 715 height 244
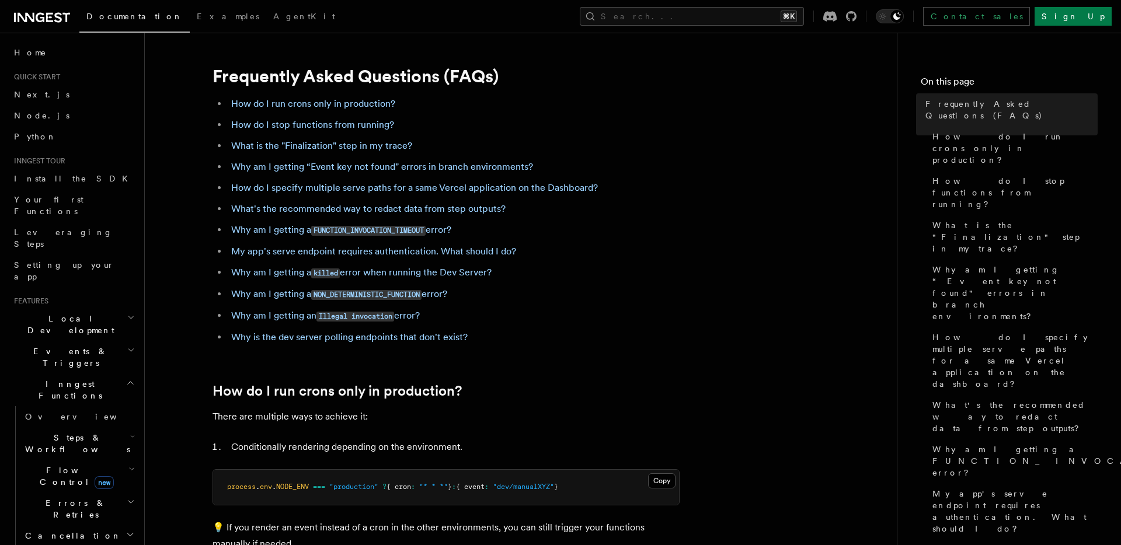
click at [467, 135] on ul "How do I run crons only in production? How do I stop functions from running? Wh…" at bounding box center [446, 221] width 467 height 250
click at [547, 220] on ul "How do I run crons only in production? How do I stop functions from running? Wh…" at bounding box center [446, 221] width 467 height 250
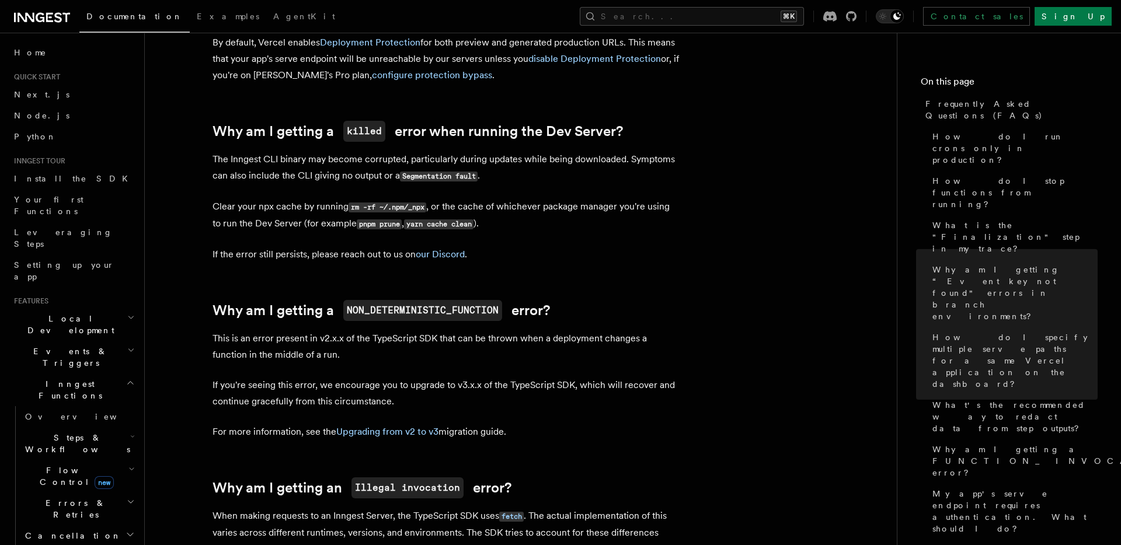
scroll to position [1646, 0]
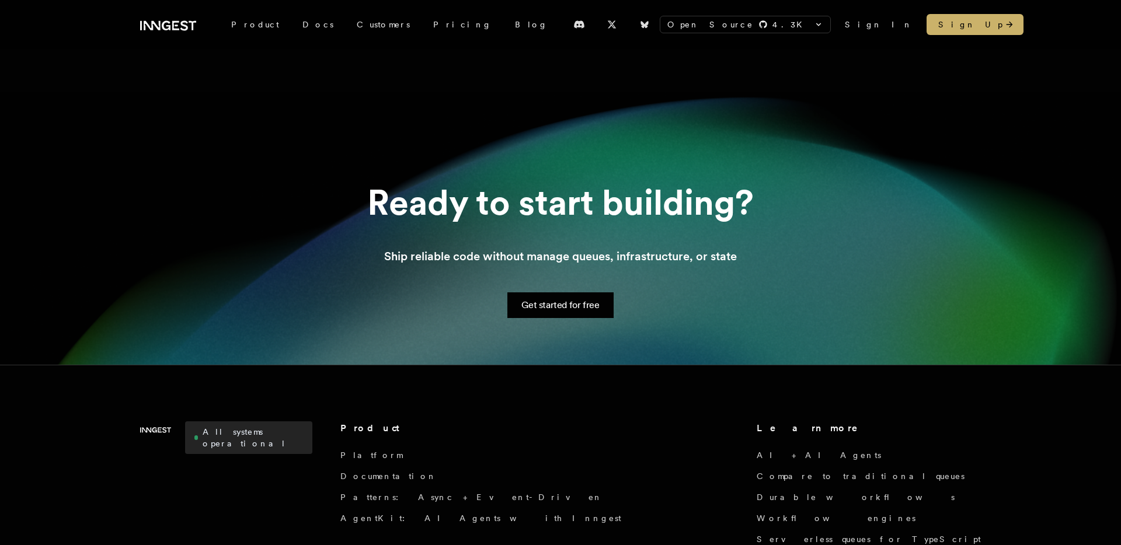
scroll to position [564, 0]
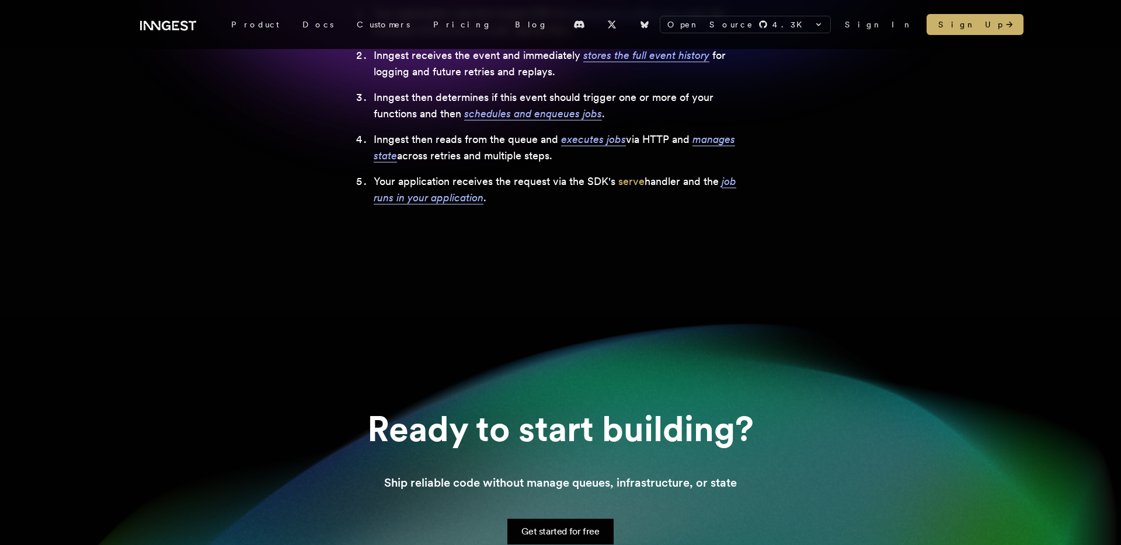
click at [721, 183] on span "job runs in your application" at bounding box center [555, 189] width 363 height 29
